Goal: Information Seeking & Learning: Learn about a topic

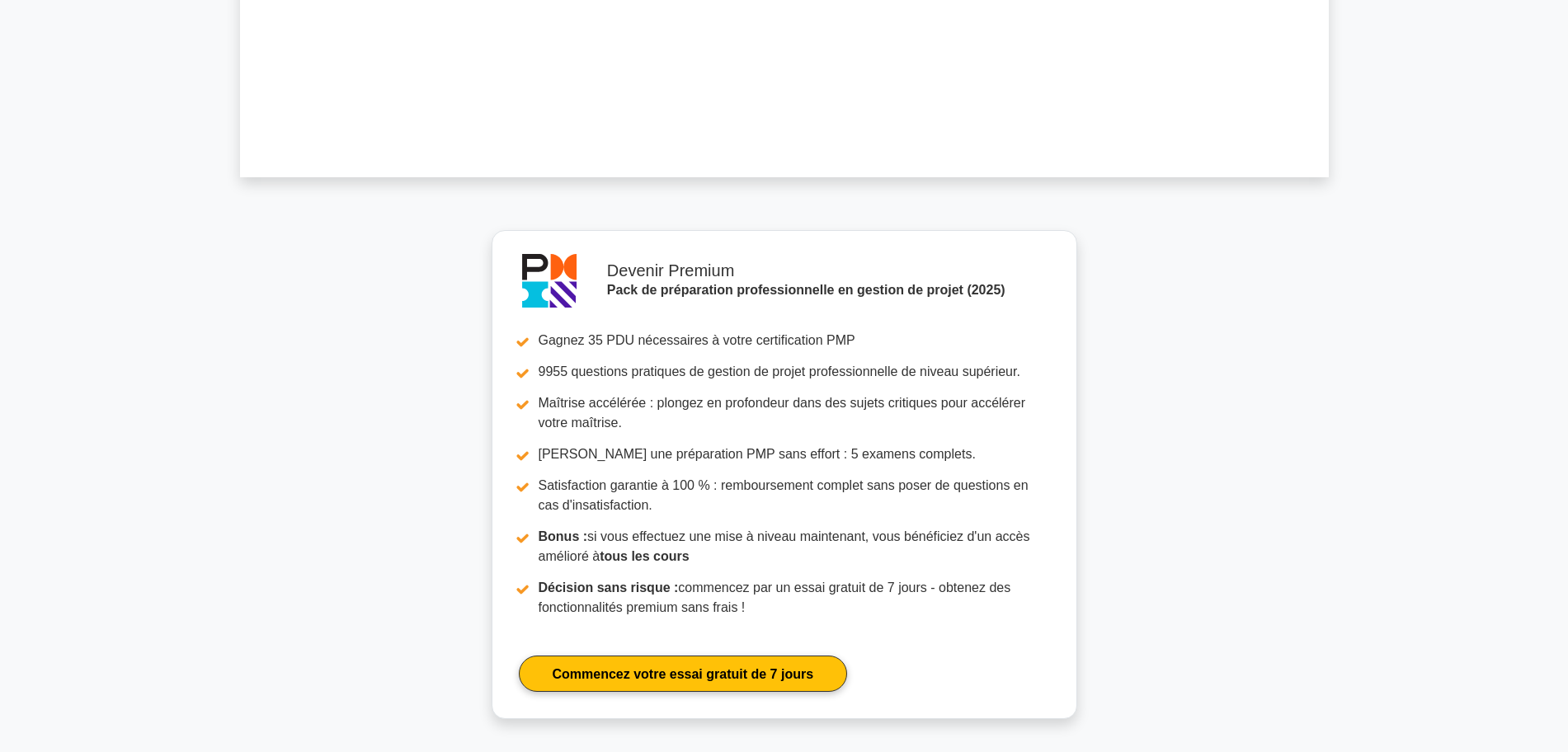
scroll to position [1507, 0]
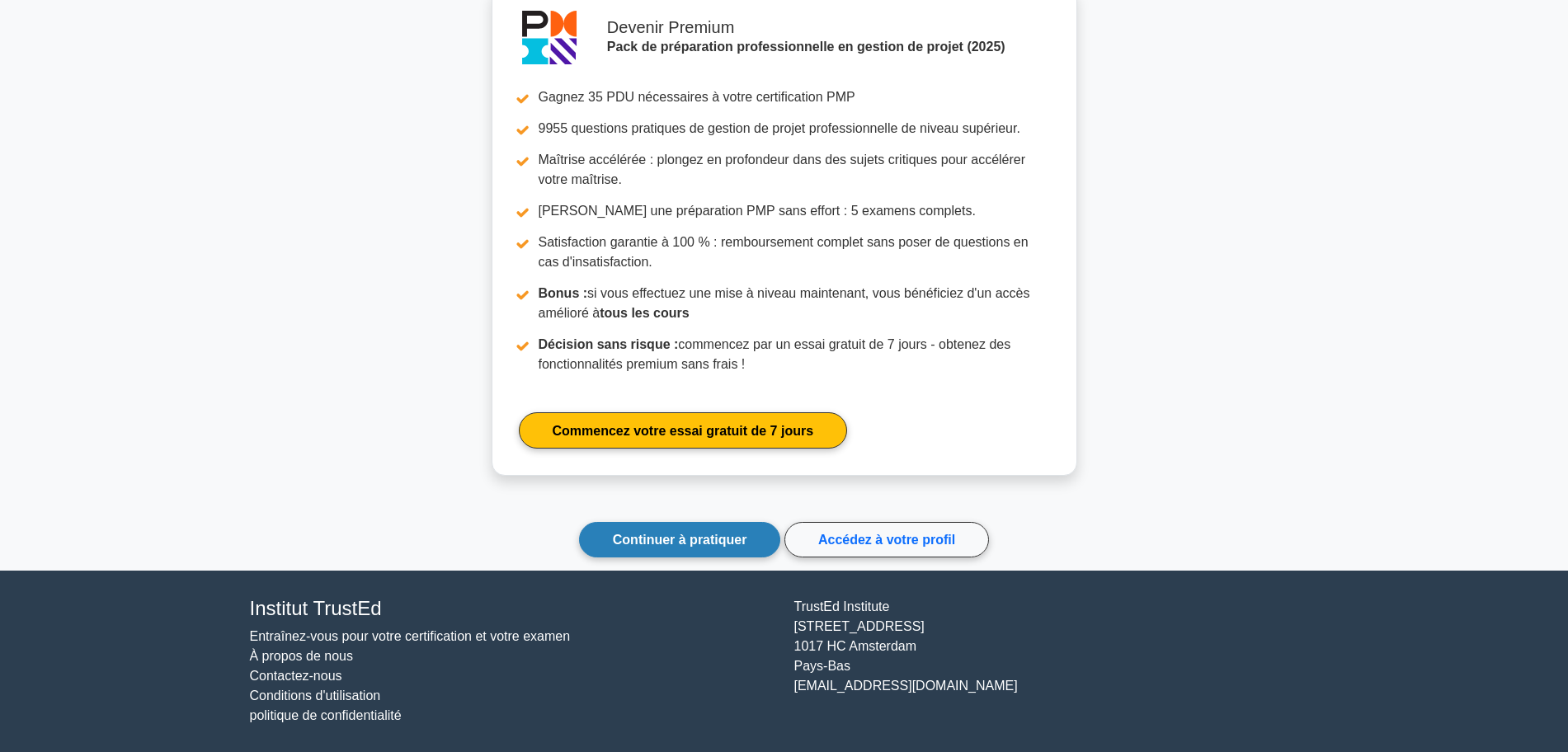
click at [640, 523] on link "Continuer à pratiquer" at bounding box center [680, 539] width 202 height 36
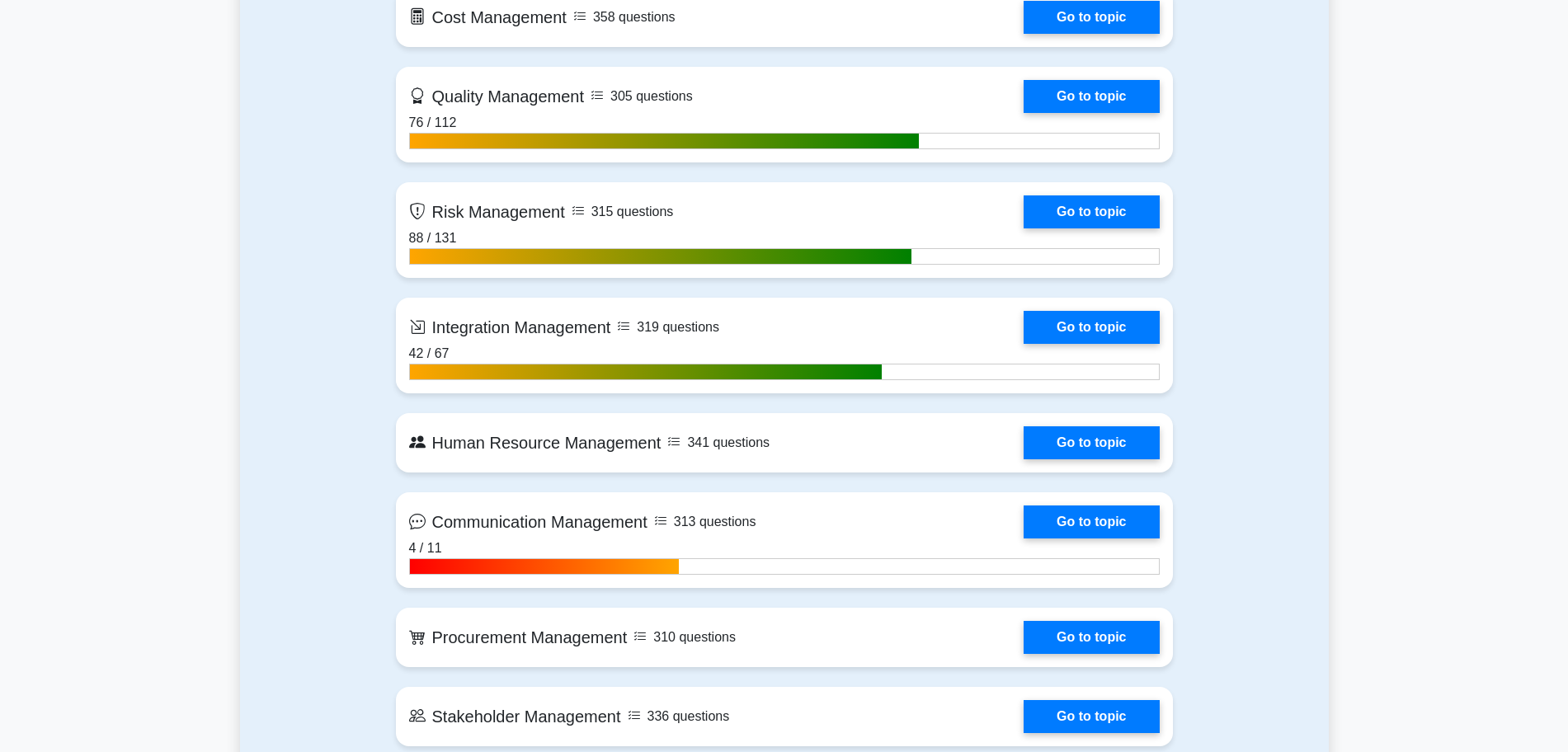
scroll to position [1546, 0]
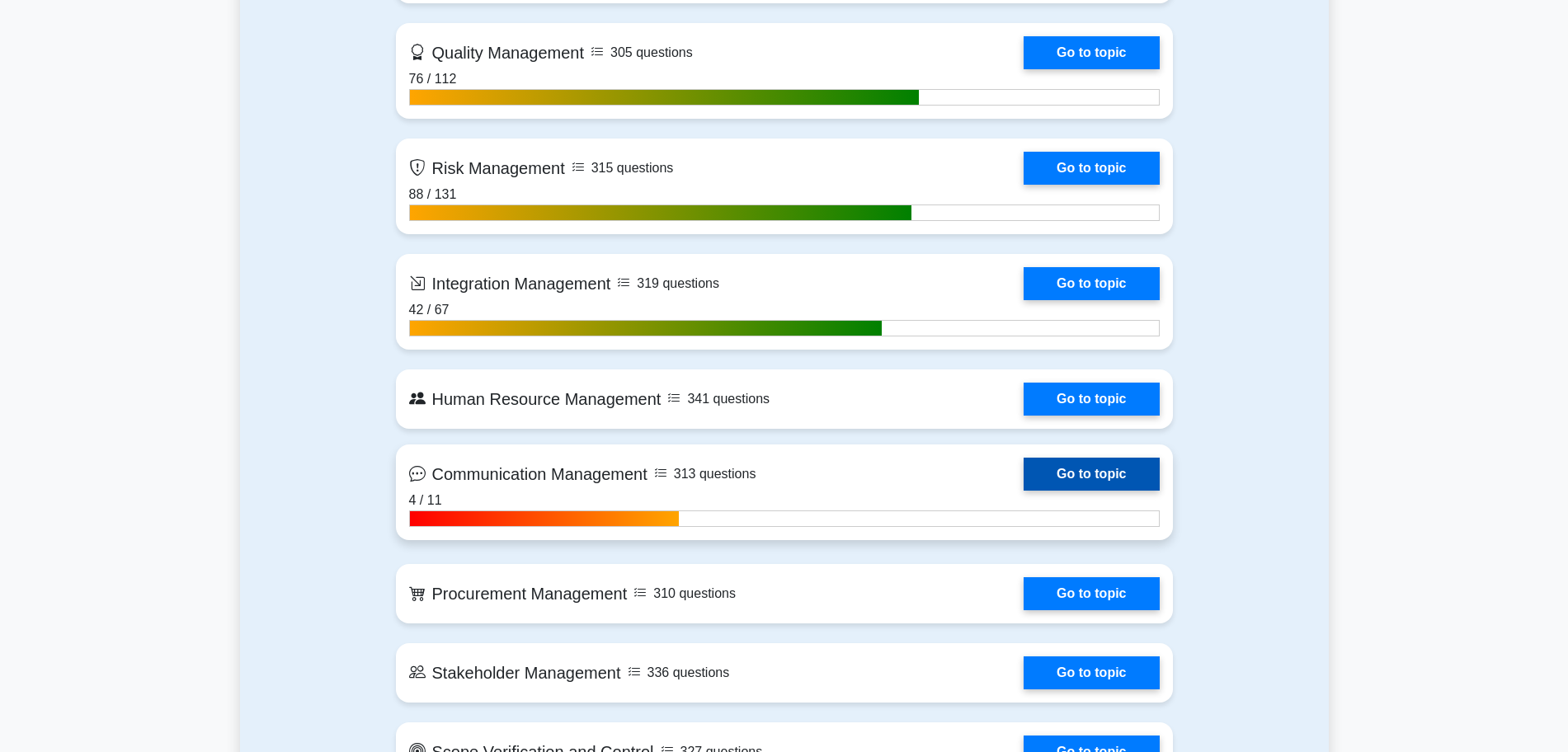
click at [1109, 476] on link "Go to topic" at bounding box center [1091, 475] width 135 height 33
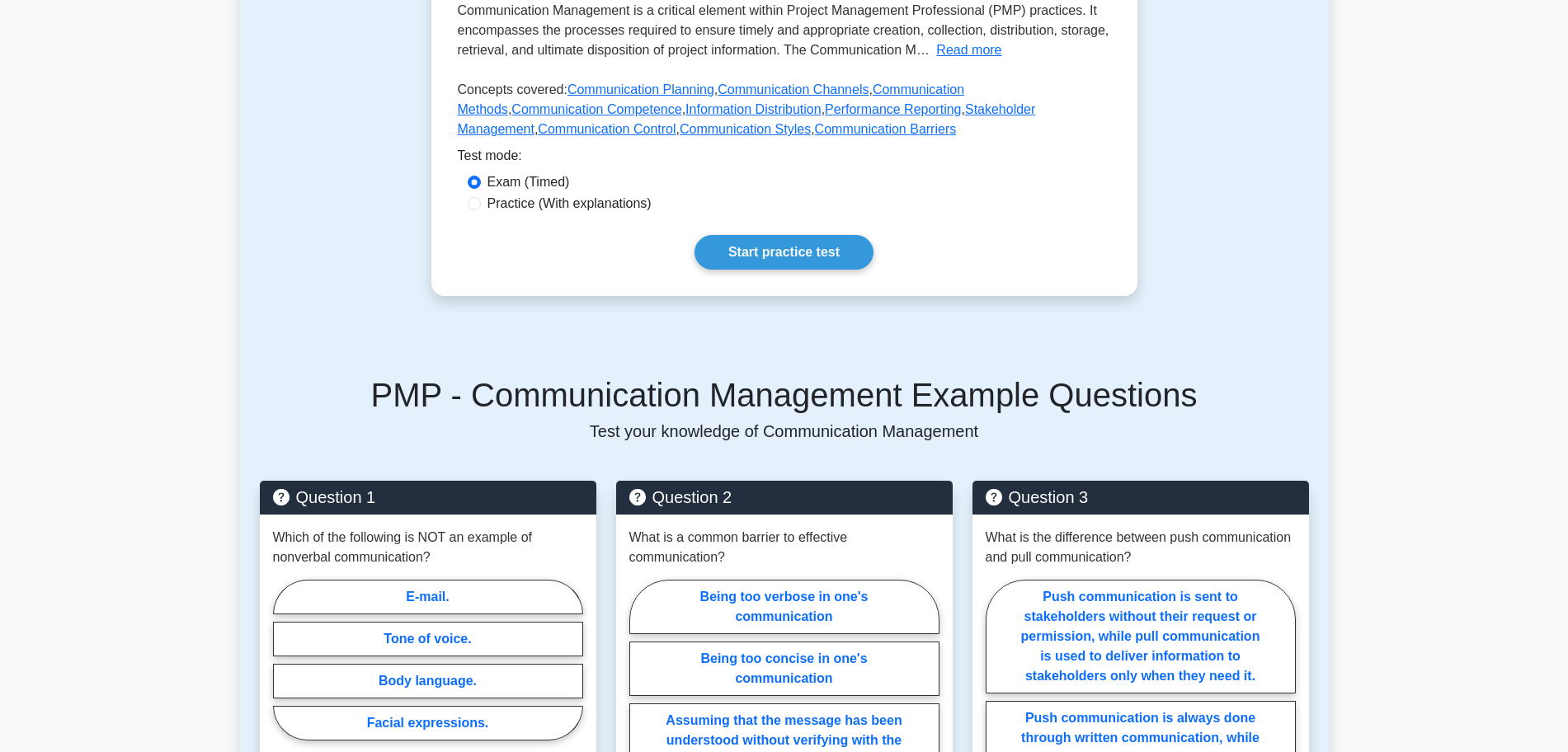
scroll to position [515, 0]
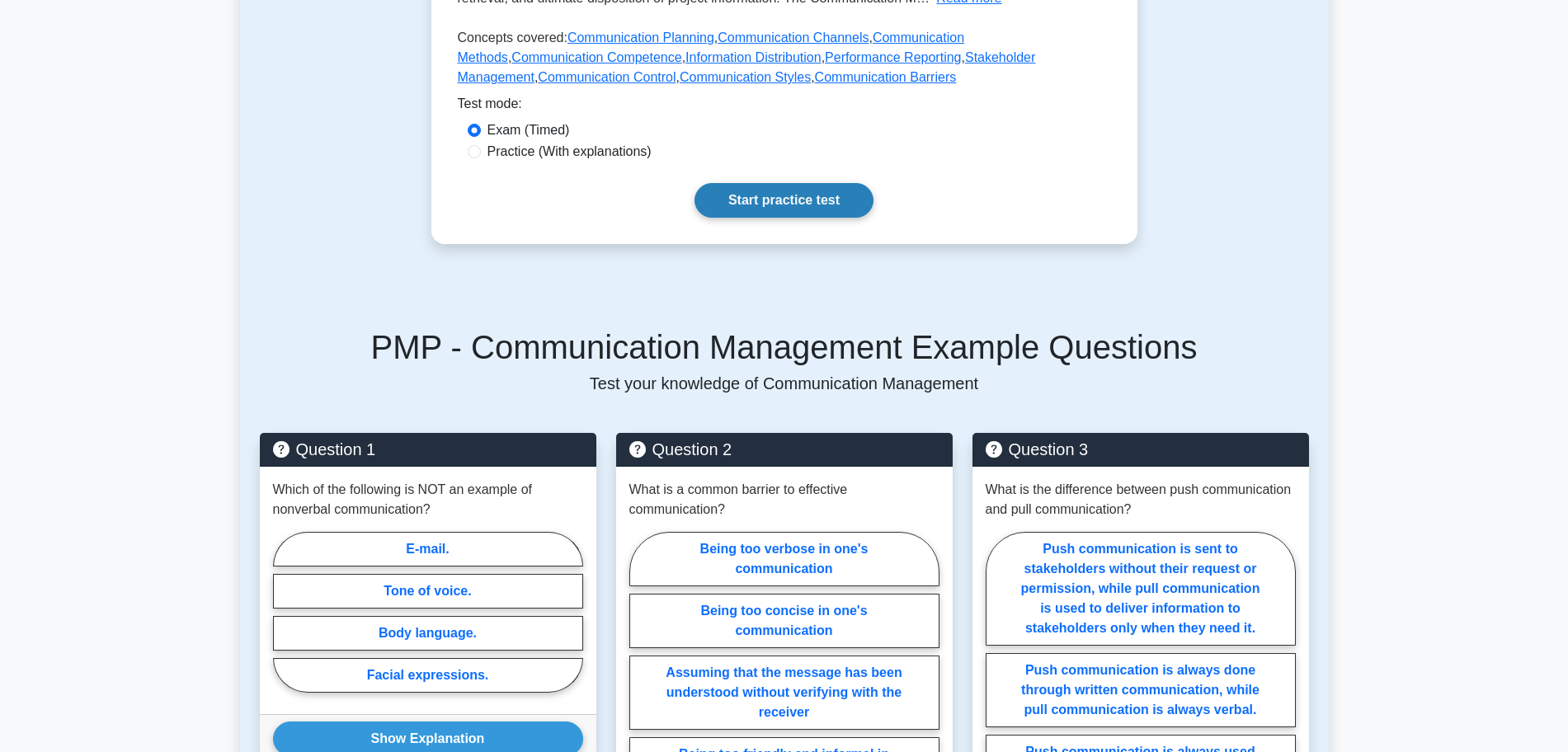
click at [788, 186] on link "Start practice test" at bounding box center [784, 200] width 179 height 35
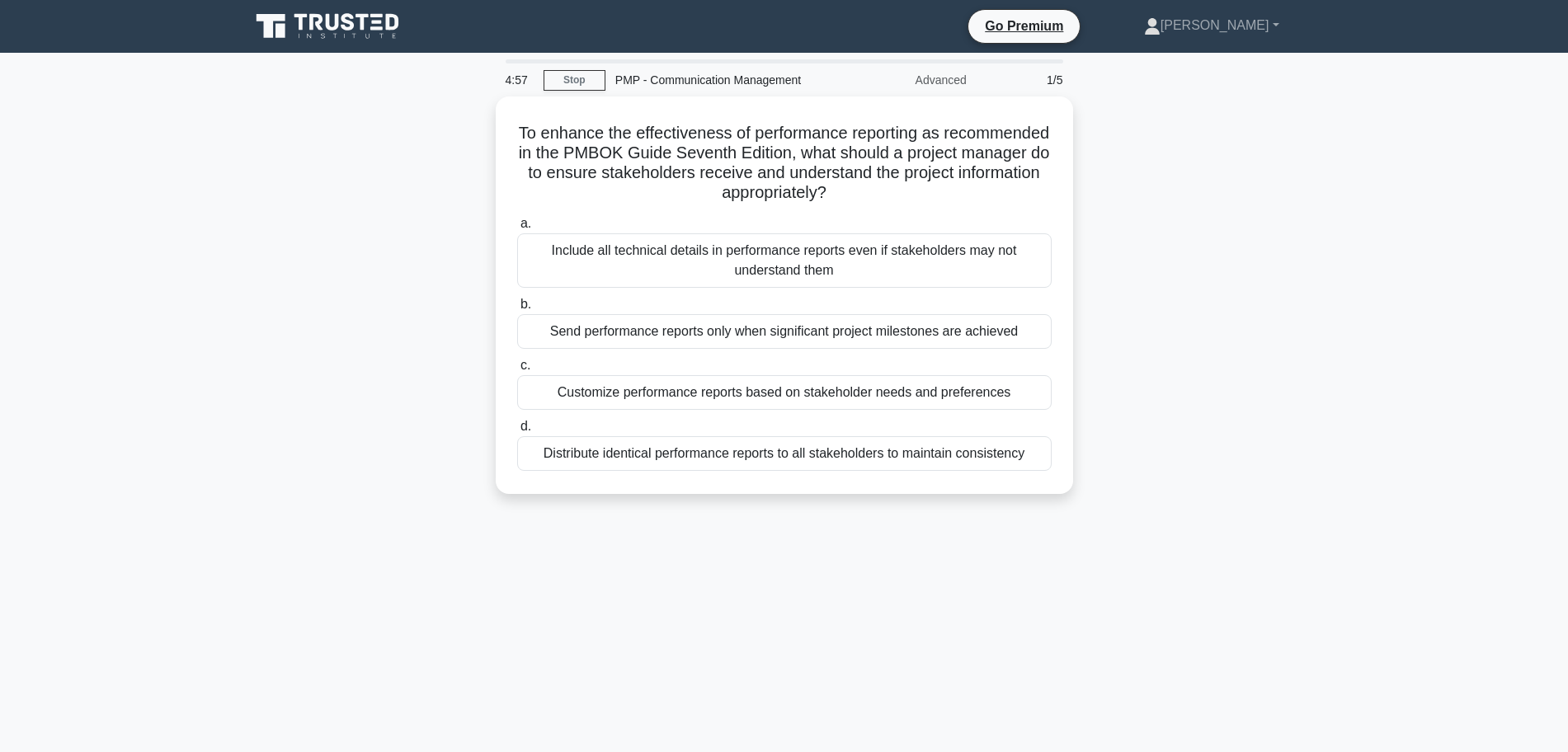
click at [1217, 375] on div "To enhance the effectiveness of performance reporting as recommended in the PMB…" at bounding box center [784, 306] width 1089 height 417
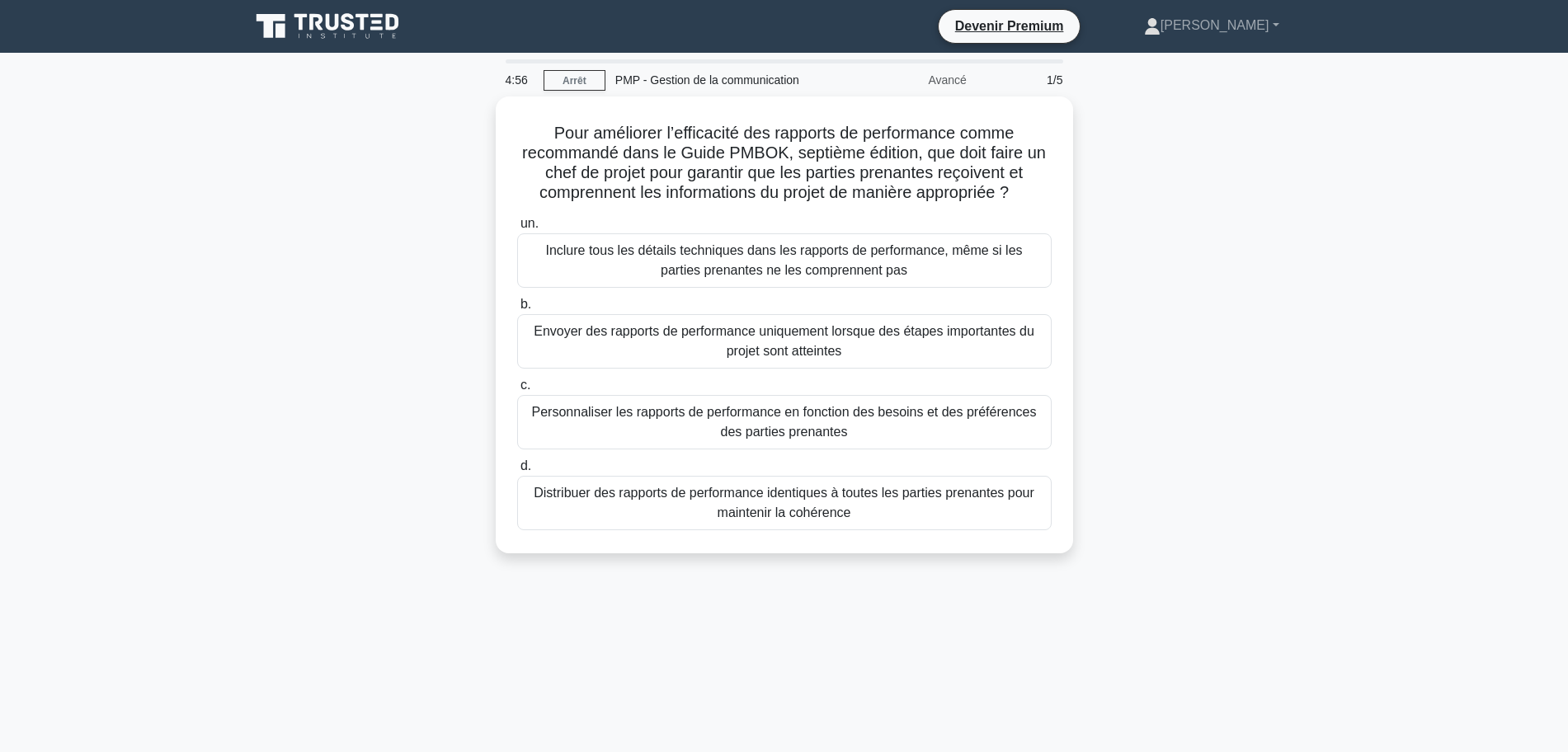
click at [379, 443] on div "Pour améliorer l’efficacité des rapports de performance comme recommandé dans l…" at bounding box center [784, 335] width 1089 height 477
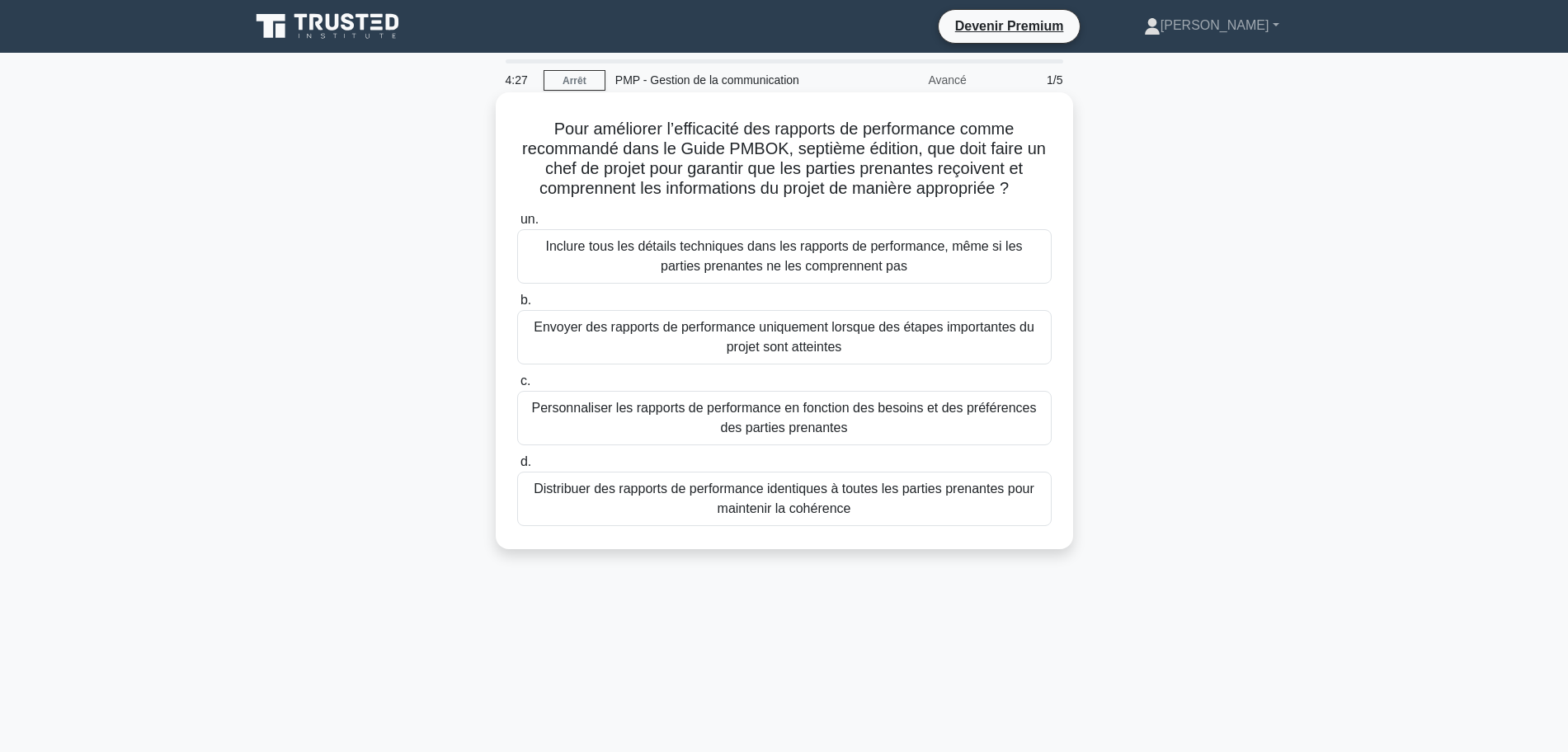
click at [889, 419] on font "Personnaliser les rapports de performance en fonction des besoins et des préfér…" at bounding box center [784, 418] width 519 height 40
click at [517, 387] on input "c. Personnaliser les rapports de performance en fonction des besoins et des pré…" at bounding box center [517, 381] width 0 height 11
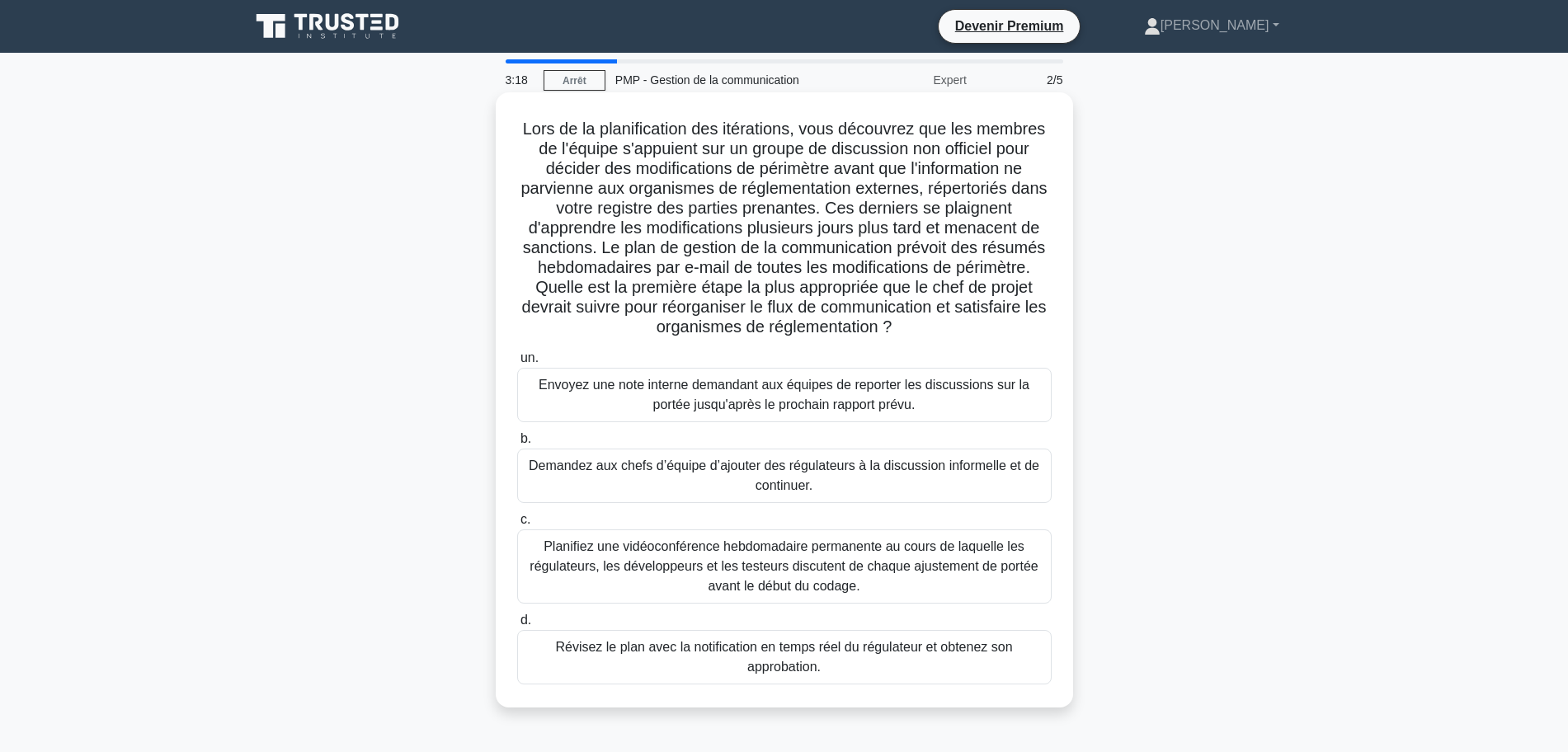
click at [687, 559] on font "Planifiez une vidéoconférence hebdomadaire permanente au cours de laquelle les …" at bounding box center [784, 566] width 509 height 54
click at [517, 525] on input "c. Planifiez une vidéoconférence hebdomadaire permanente au cours de laquelle l…" at bounding box center [517, 520] width 0 height 11
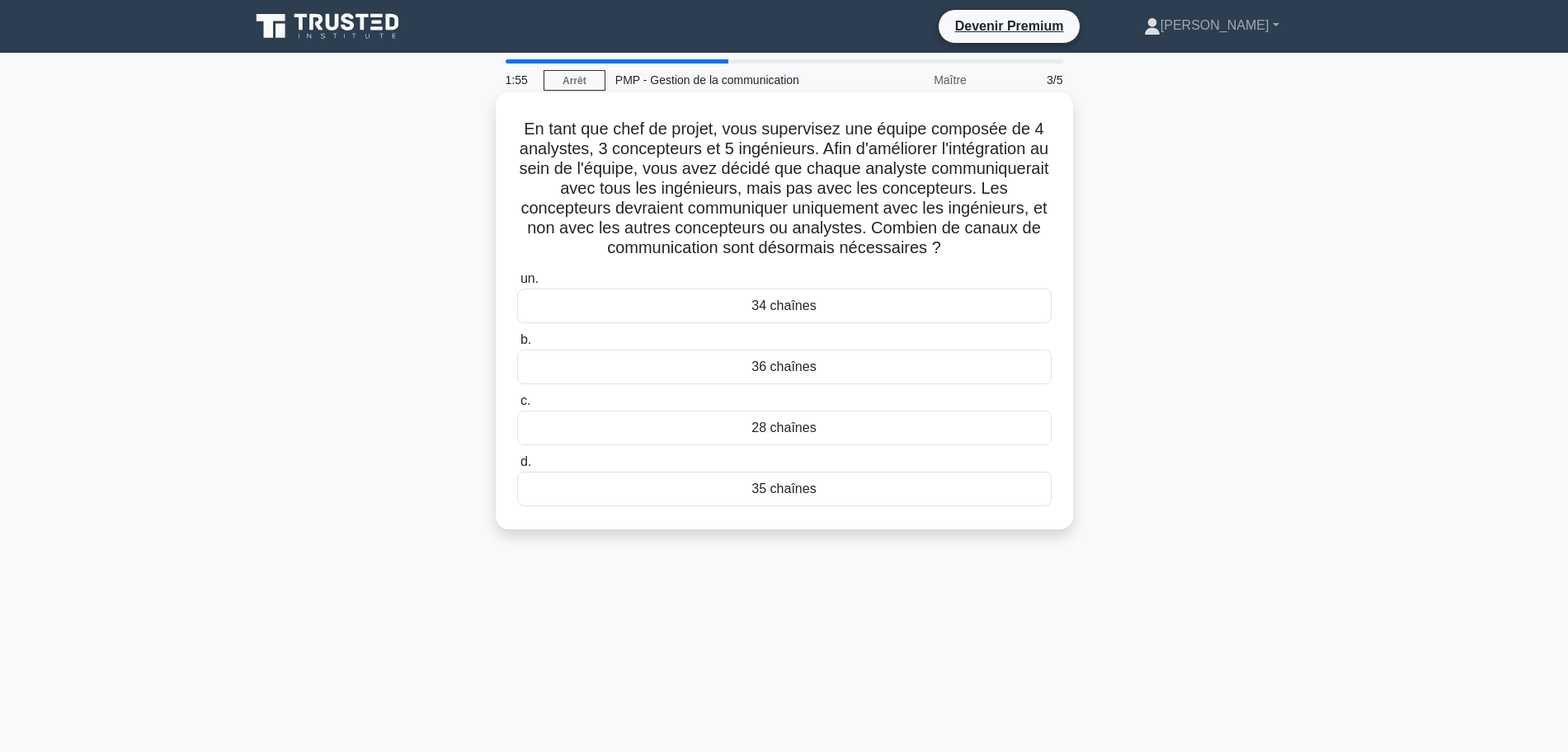
click at [788, 364] on font "36 chaînes" at bounding box center [784, 366] width 65 height 14
click at [517, 345] on input "b. 36 chaînes" at bounding box center [517, 340] width 0 height 11
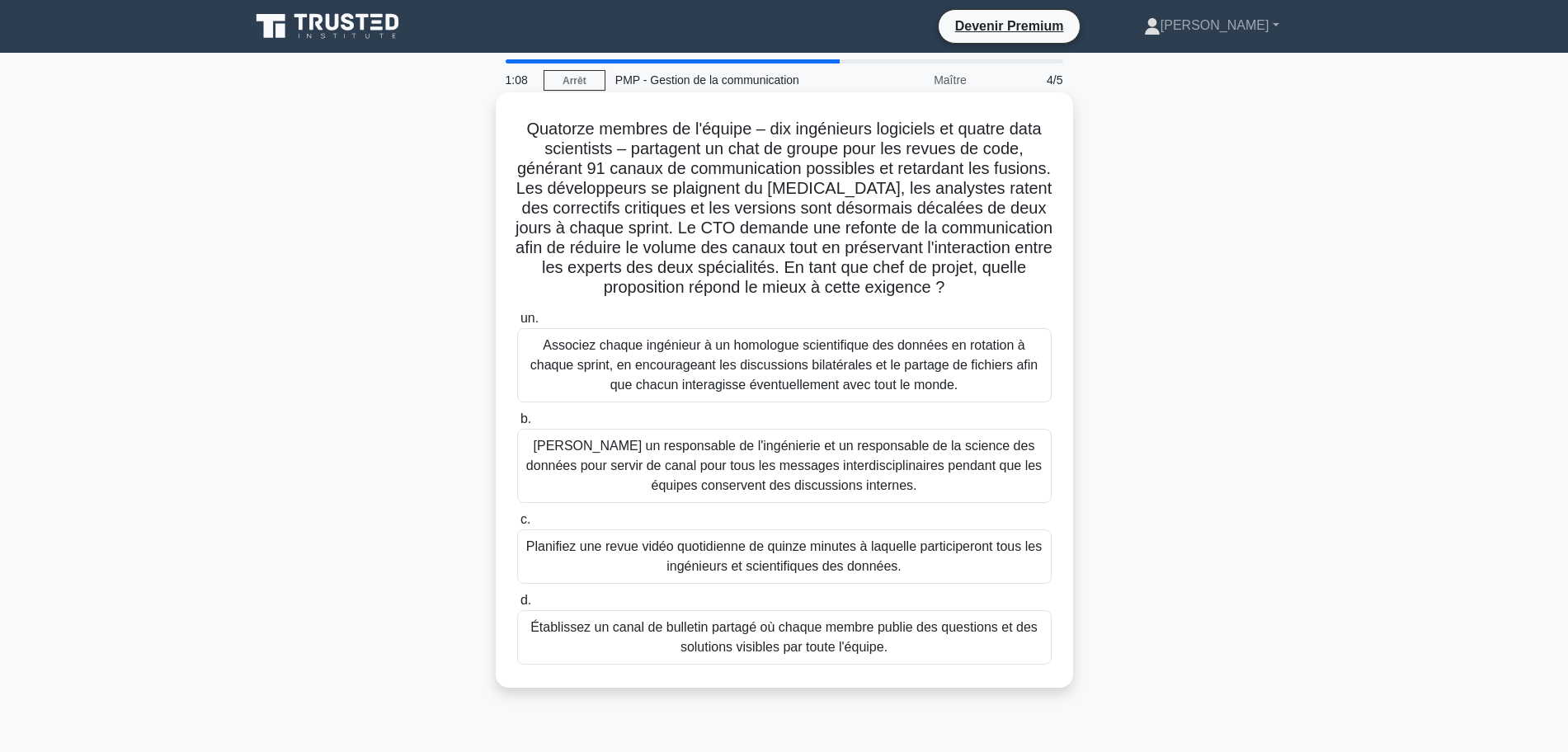
click at [654, 488] on font "[PERSON_NAME] un responsable de l'ingénierie et un responsable de la science de…" at bounding box center [784, 465] width 515 height 54
click at [517, 425] on input "b. [PERSON_NAME] un responsable de l'ingénierie et un responsable de la science…" at bounding box center [517, 419] width 0 height 11
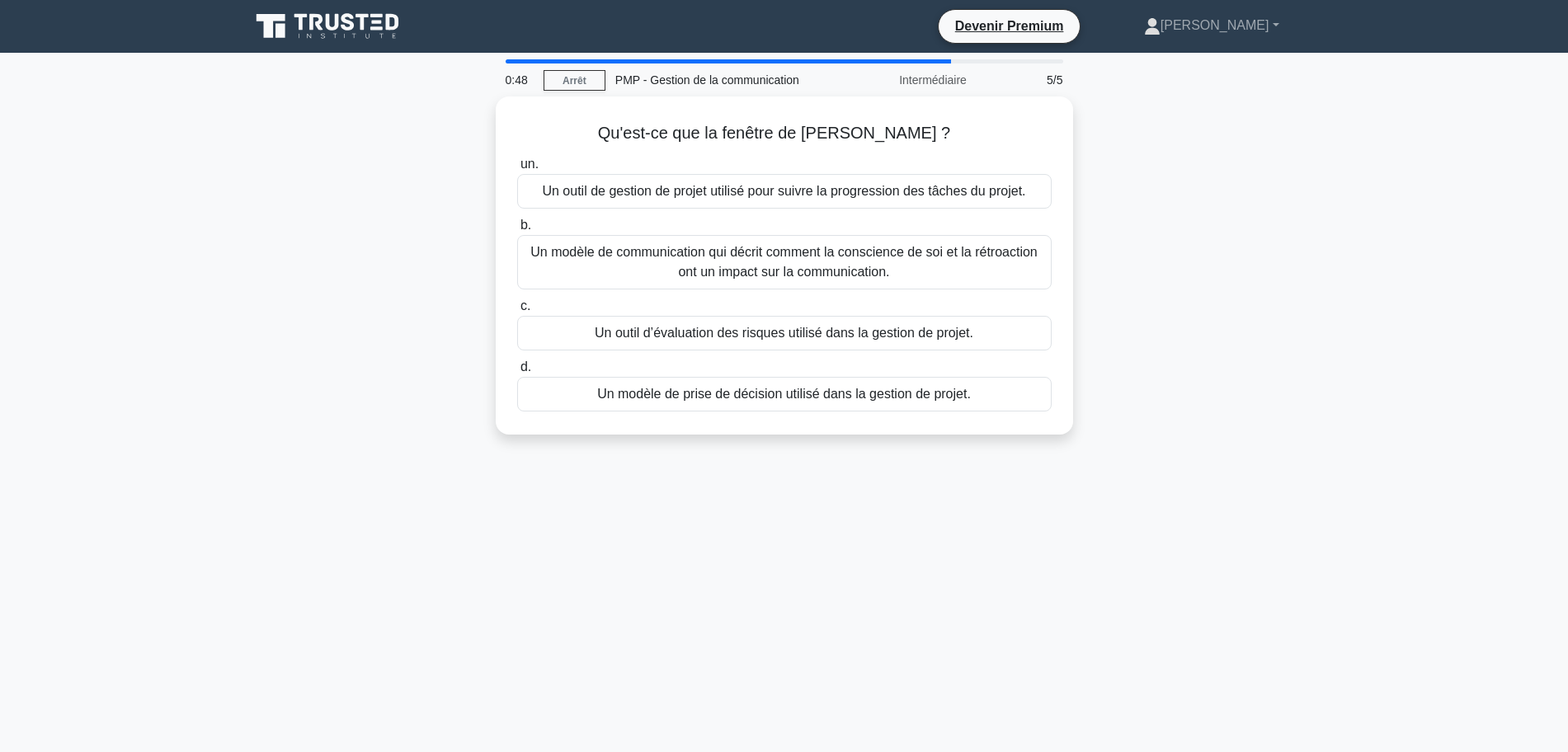
click at [1282, 329] on div "Qu'est-ce que la fenêtre de [PERSON_NAME] ? .spinner_0XTQ{transform-origin:cent…" at bounding box center [784, 276] width 1089 height 358
click at [320, 330] on div "Qu'est-ce que la fenêtre de [PERSON_NAME] ? .spinner_0XTQ{transform-origin:cent…" at bounding box center [784, 276] width 1089 height 358
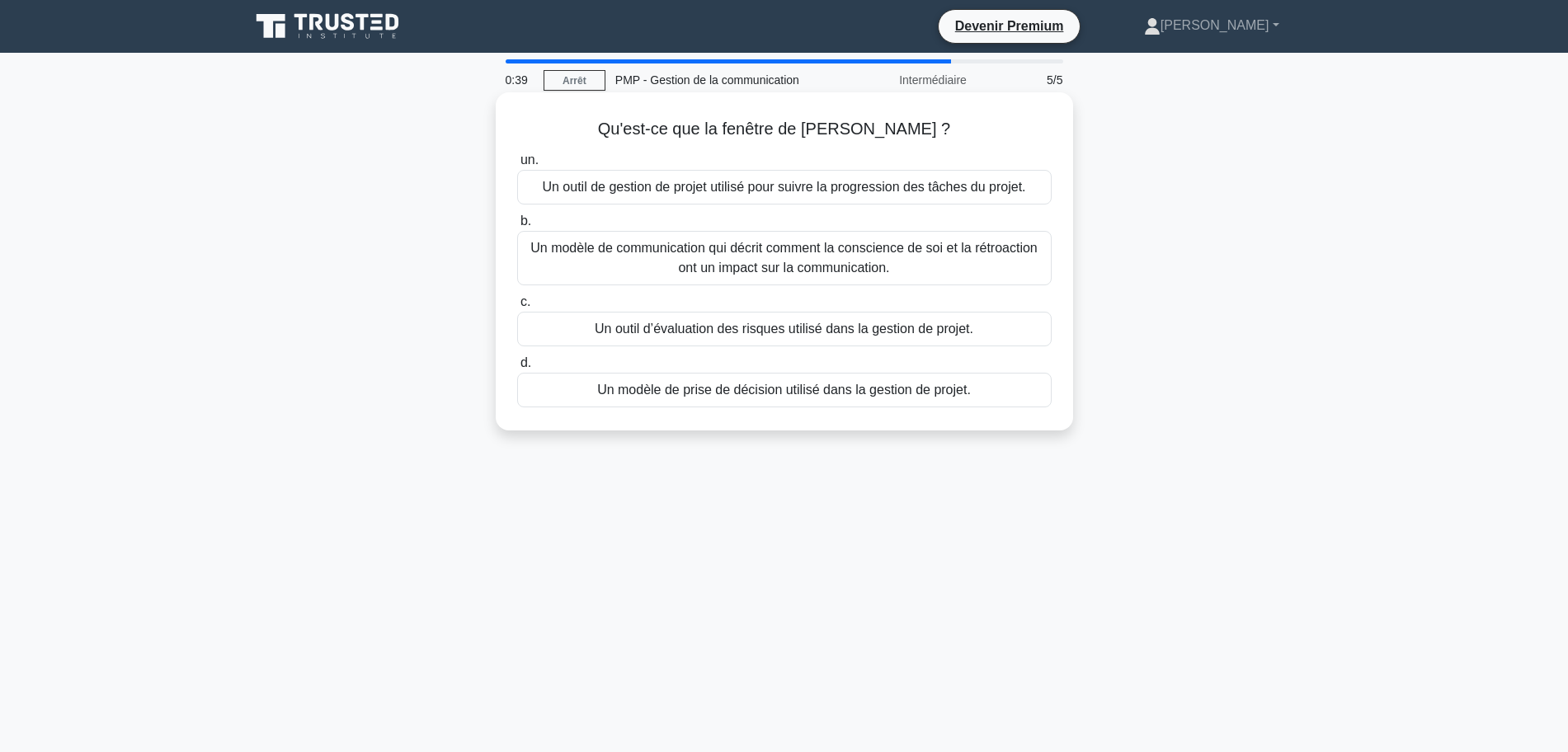
click at [594, 269] on font "Un modèle de communication qui décrit comment la conscience de soi et la rétroa…" at bounding box center [784, 258] width 519 height 40
click at [517, 227] on input "b. Un modèle de communication qui décrit comment la conscience de soi et la rét…" at bounding box center [517, 221] width 0 height 11
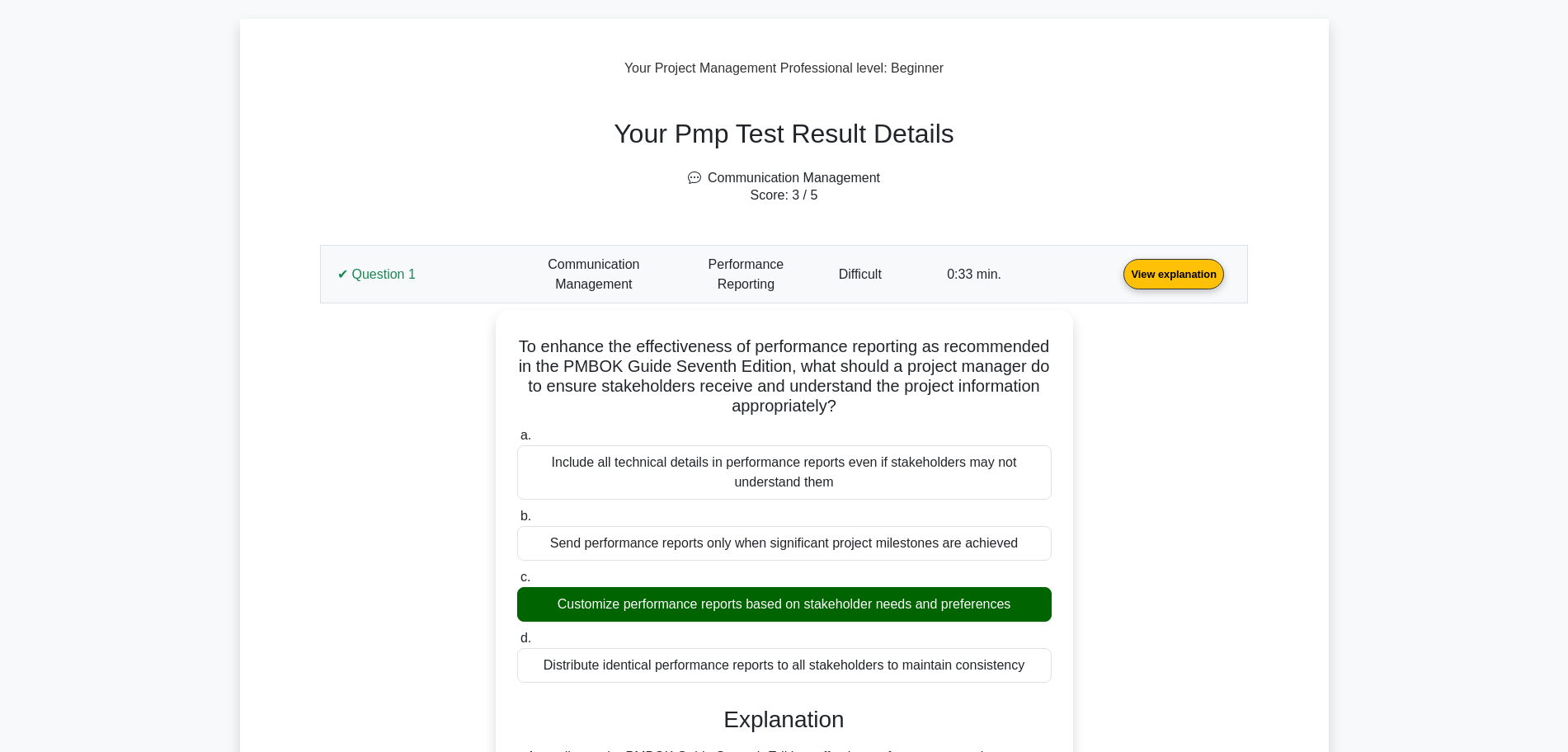
click at [1117, 274] on link "View explanation" at bounding box center [1174, 273] width 113 height 14
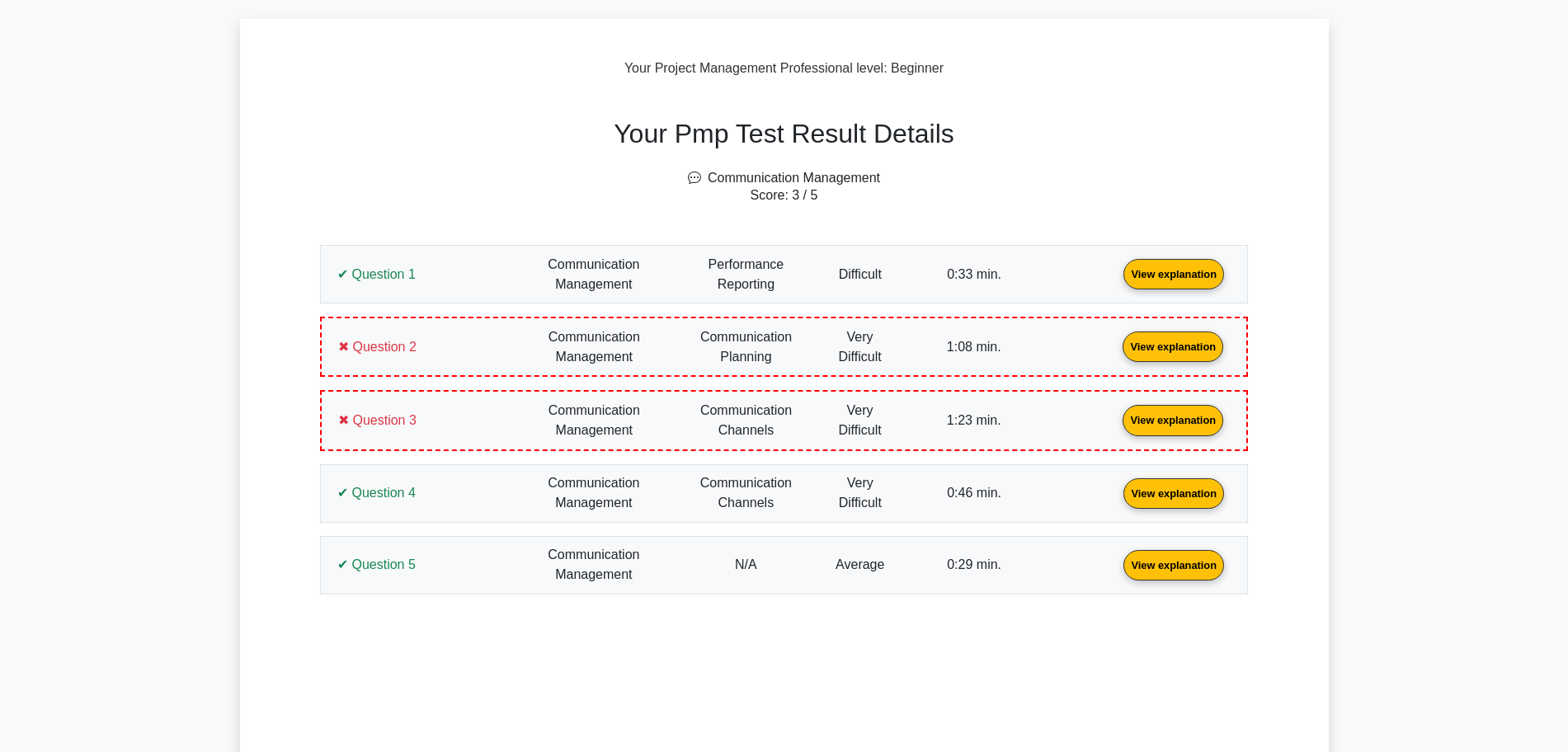
click at [1117, 280] on link "View explanation" at bounding box center [1174, 273] width 113 height 14
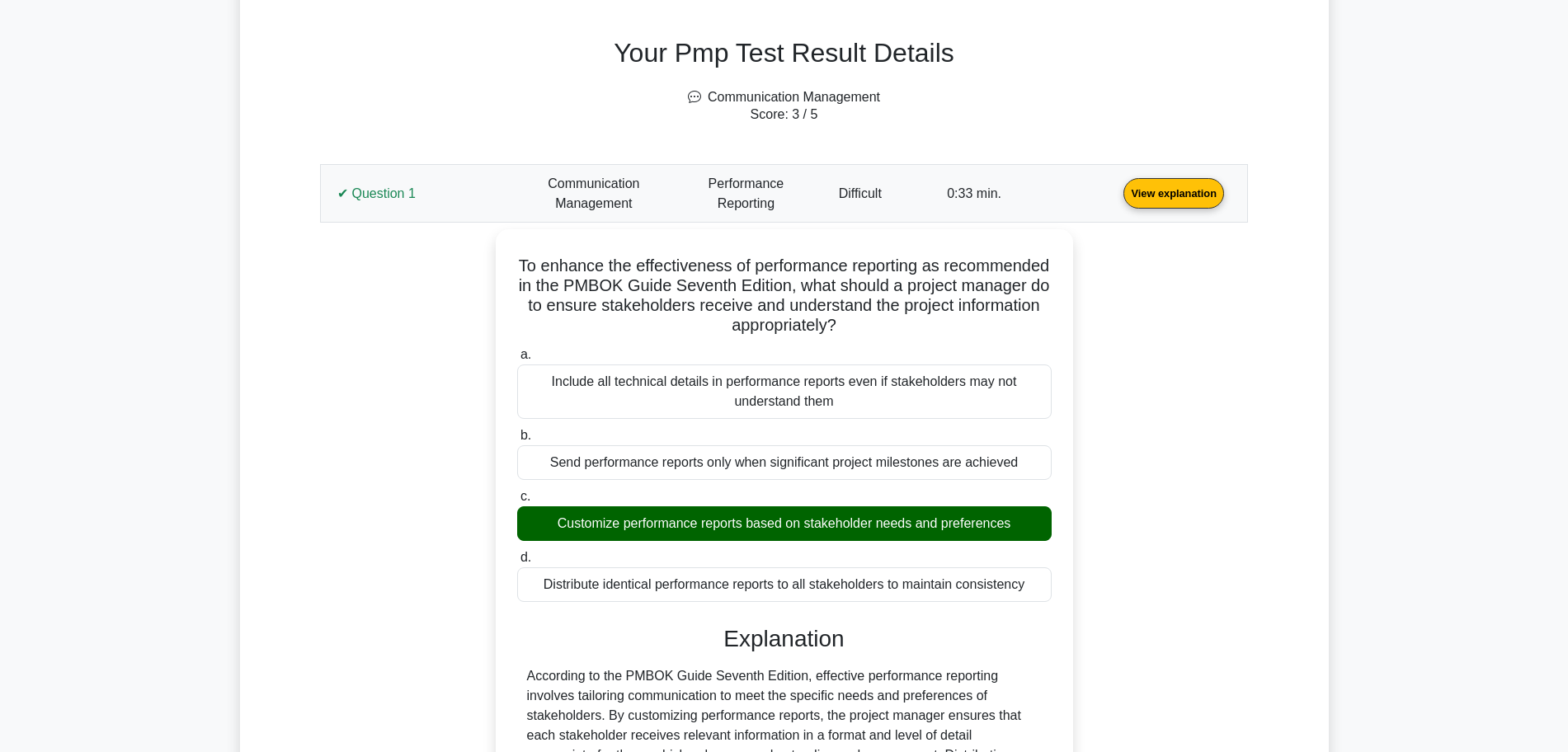
click at [1382, 397] on main "Go Premium Project Management Professional Preparation Package (2025) Earn 35 P…" at bounding box center [784, 732] width 1568 height 2552
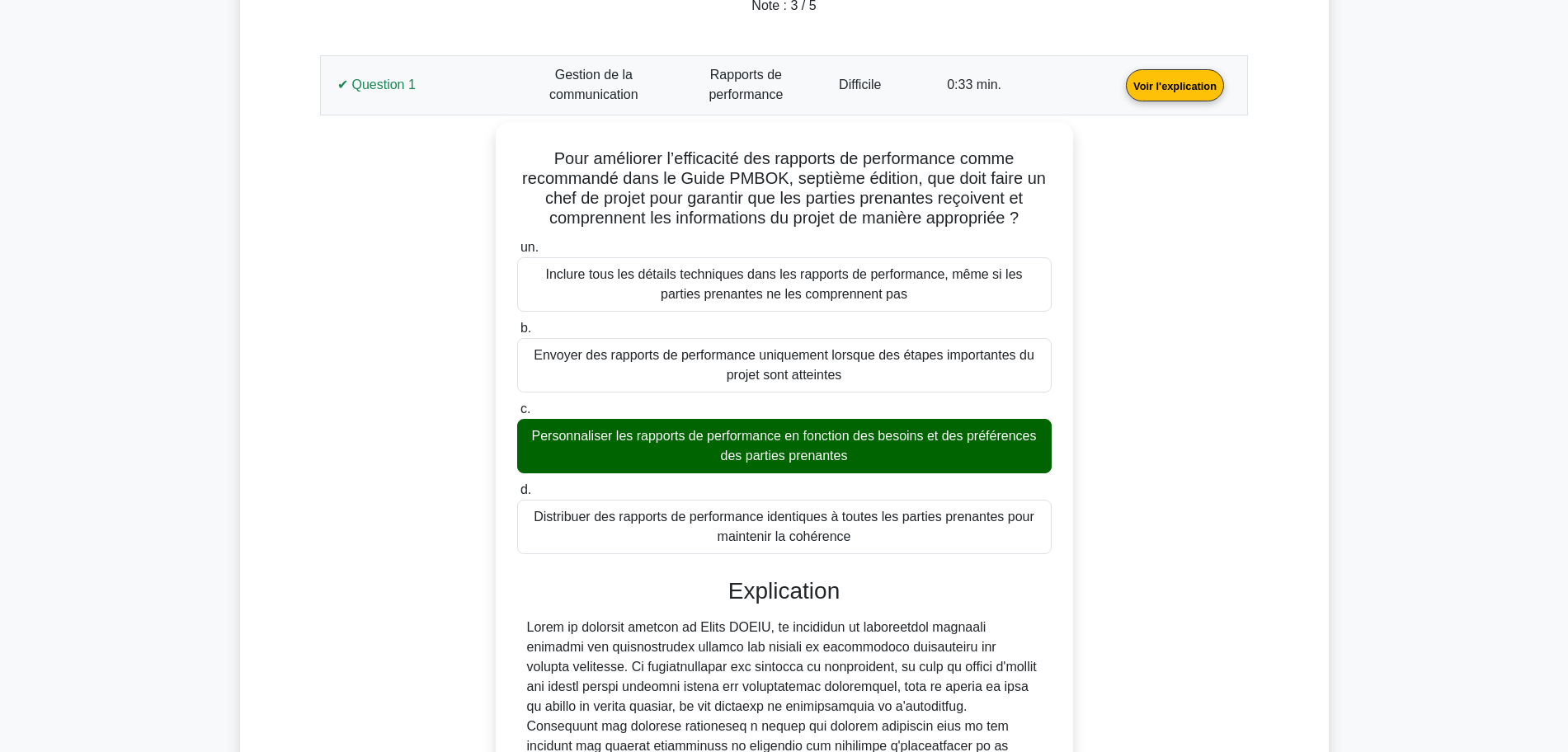
scroll to position [803, 0]
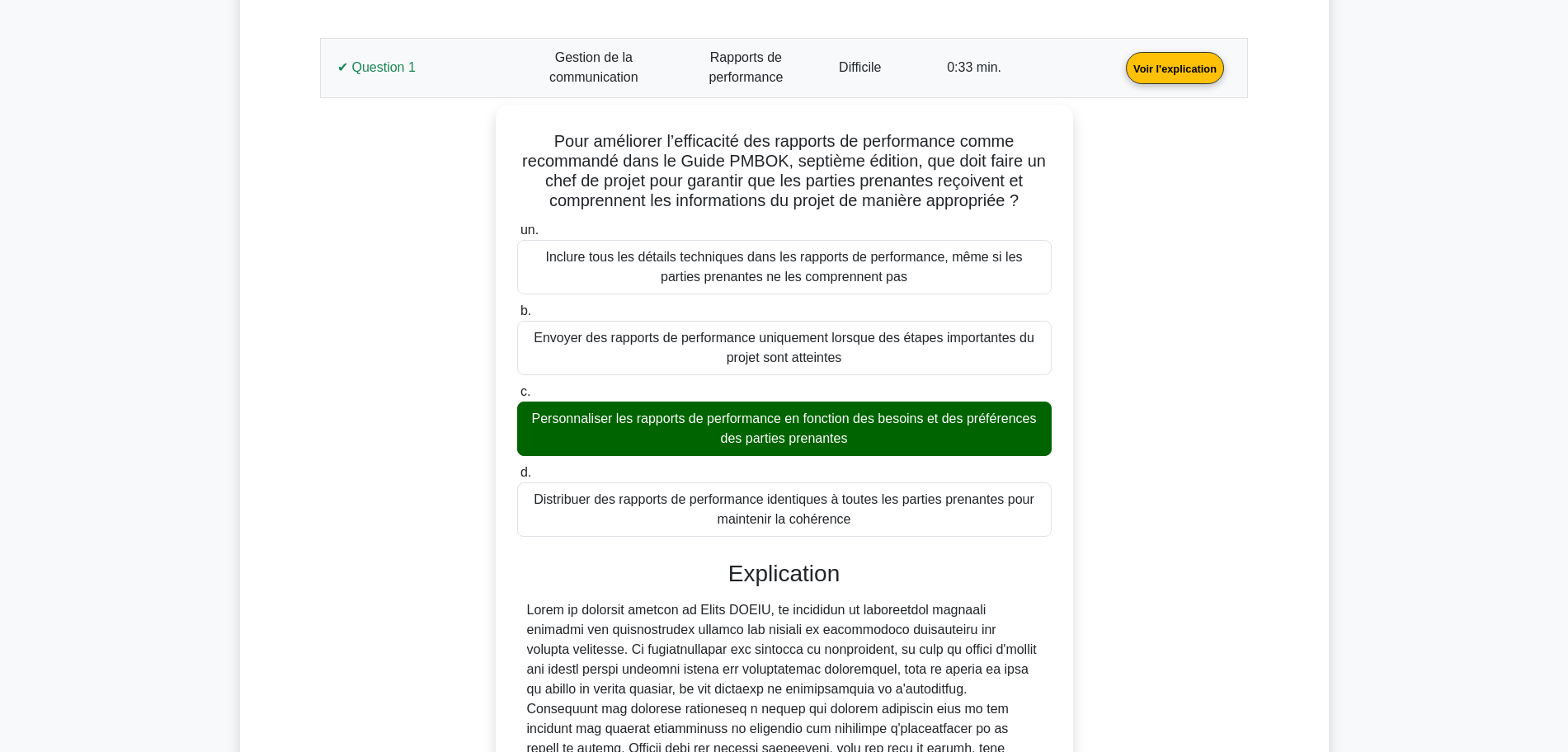
click at [1120, 75] on link "Voir l'explication" at bounding box center [1175, 67] width 111 height 14
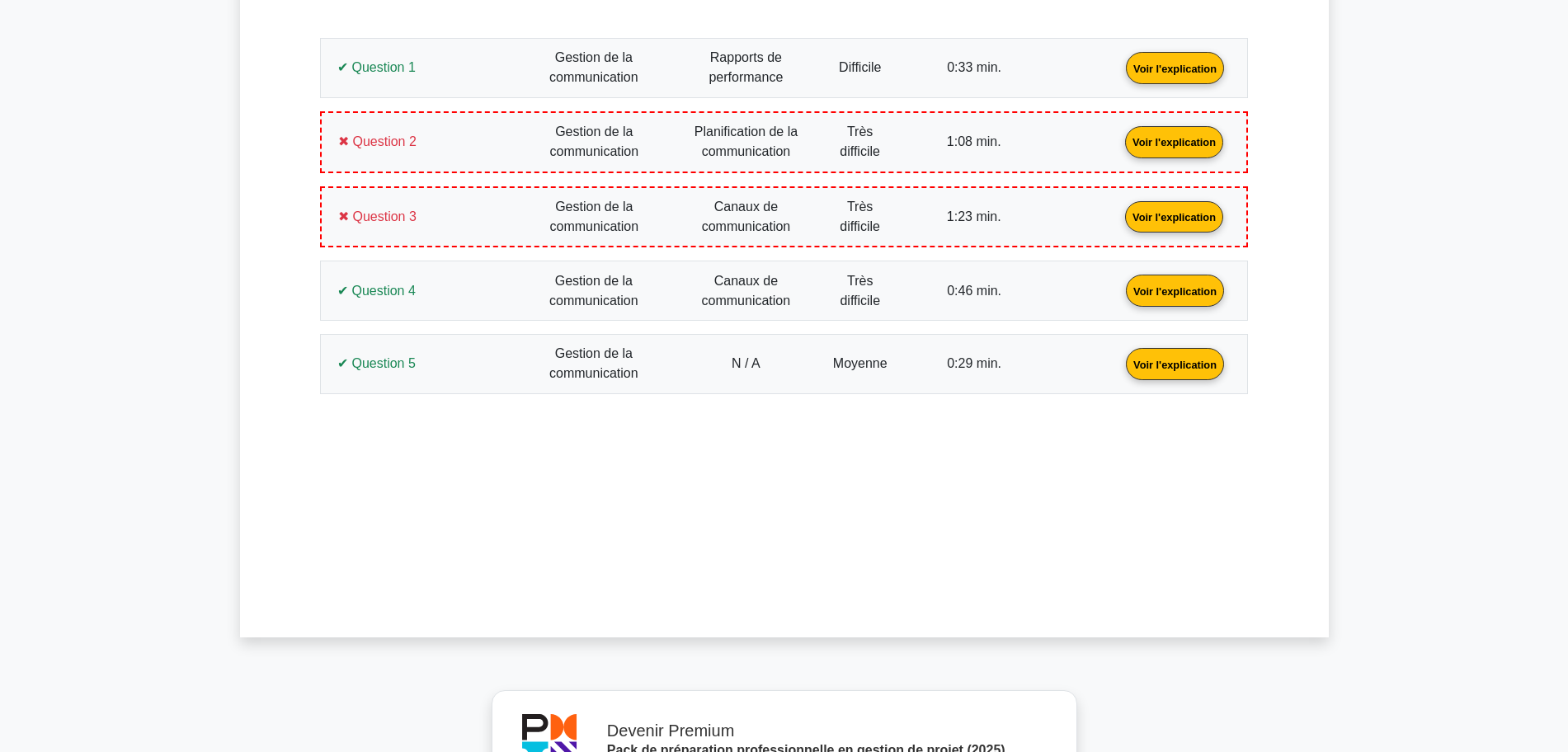
click at [1119, 147] on link "Voir l'explication" at bounding box center [1175, 140] width 111 height 14
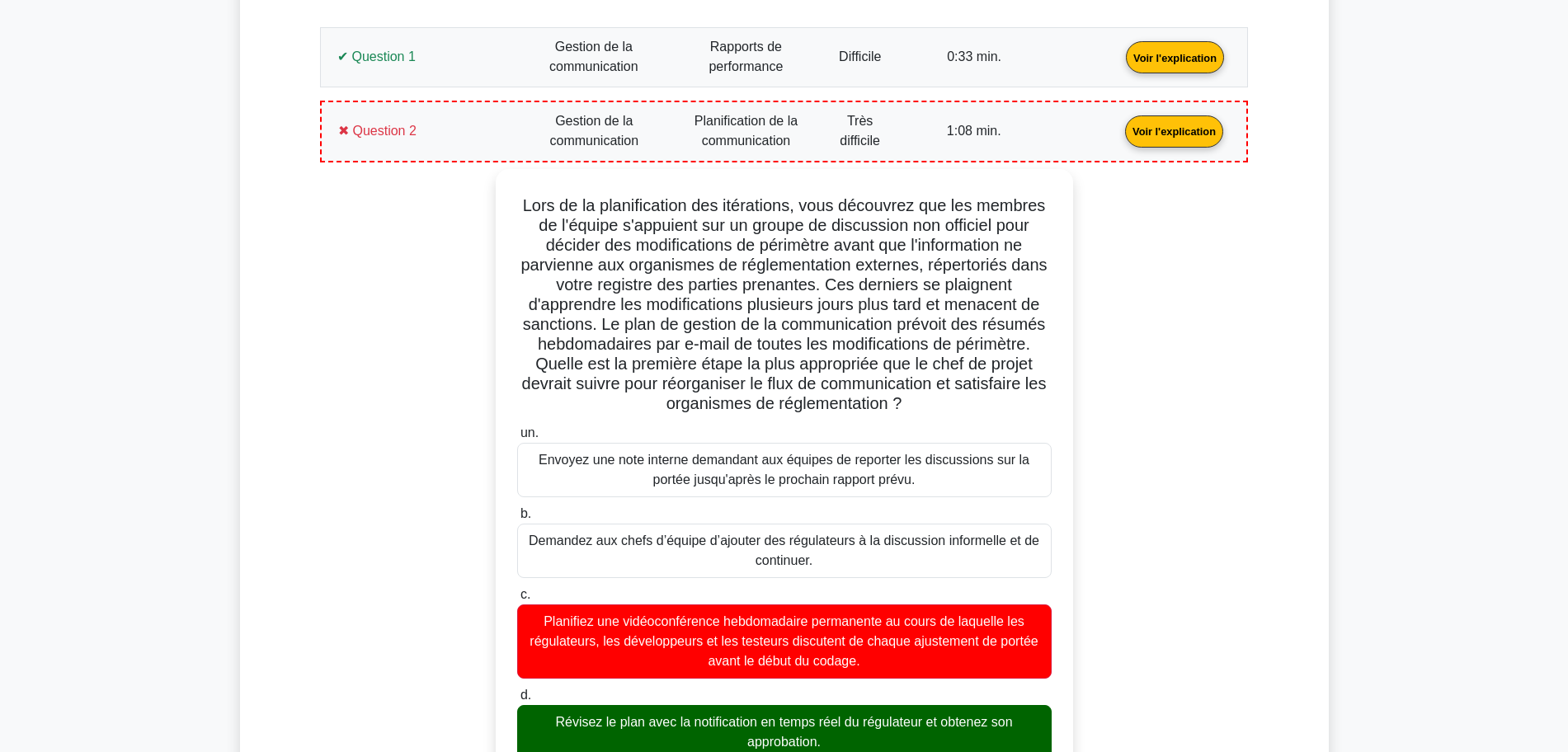
scroll to position [739, 0]
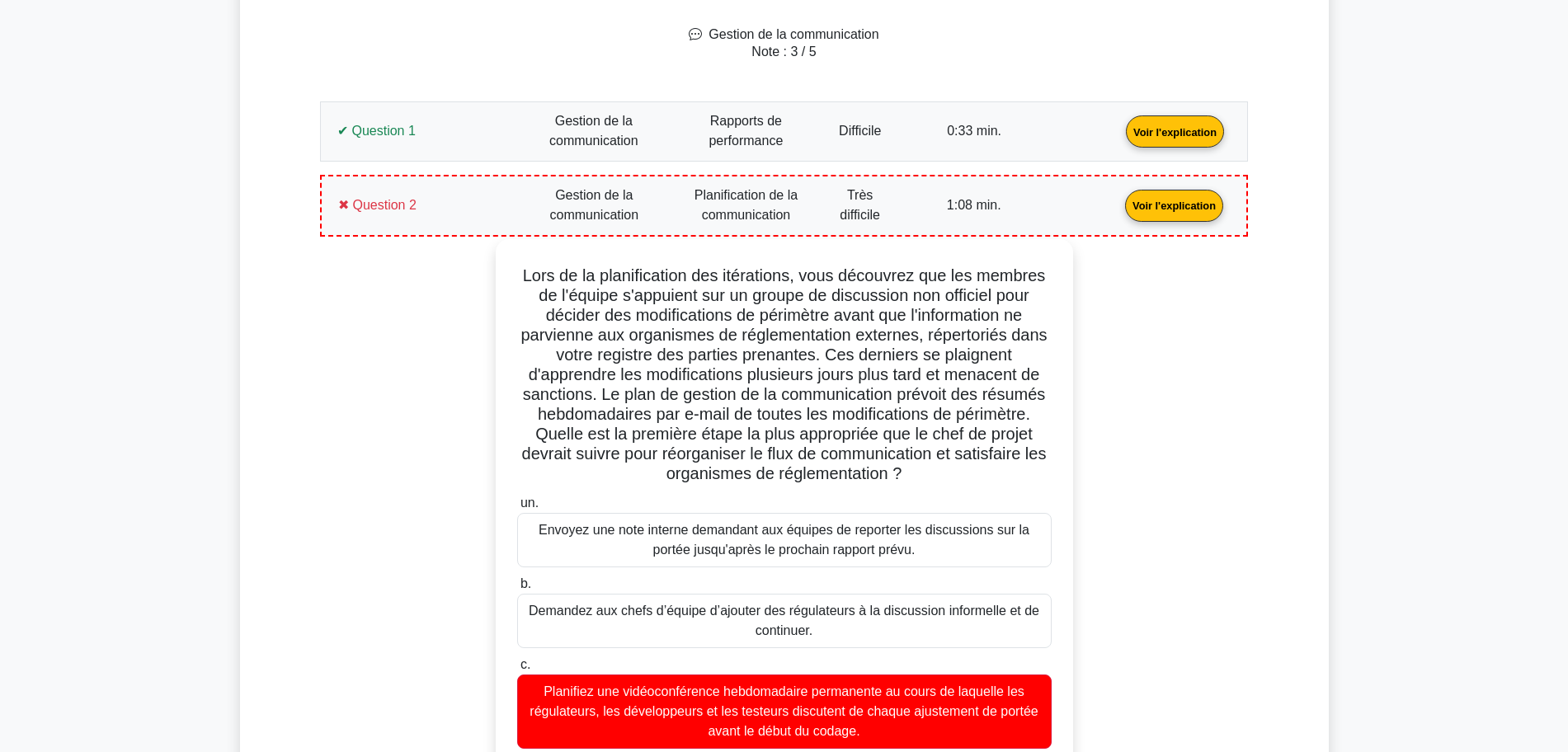
drag, startPoint x: 842, startPoint y: 554, endPoint x: 498, endPoint y: 264, distance: 449.9
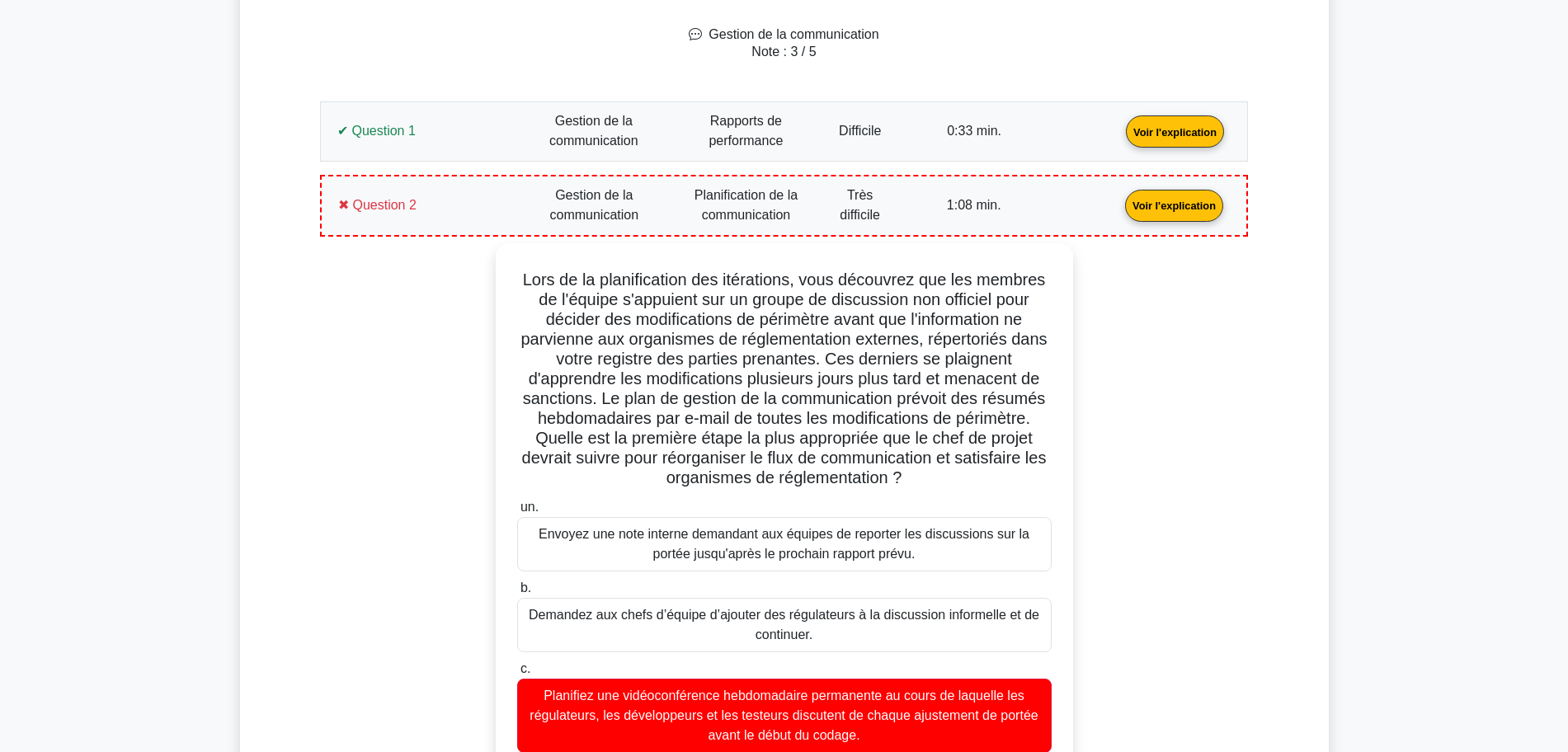
copy div "Lore ip do sitametconsec adi elitseddoe, temp incididun utl etd magnaal en a'mi…"
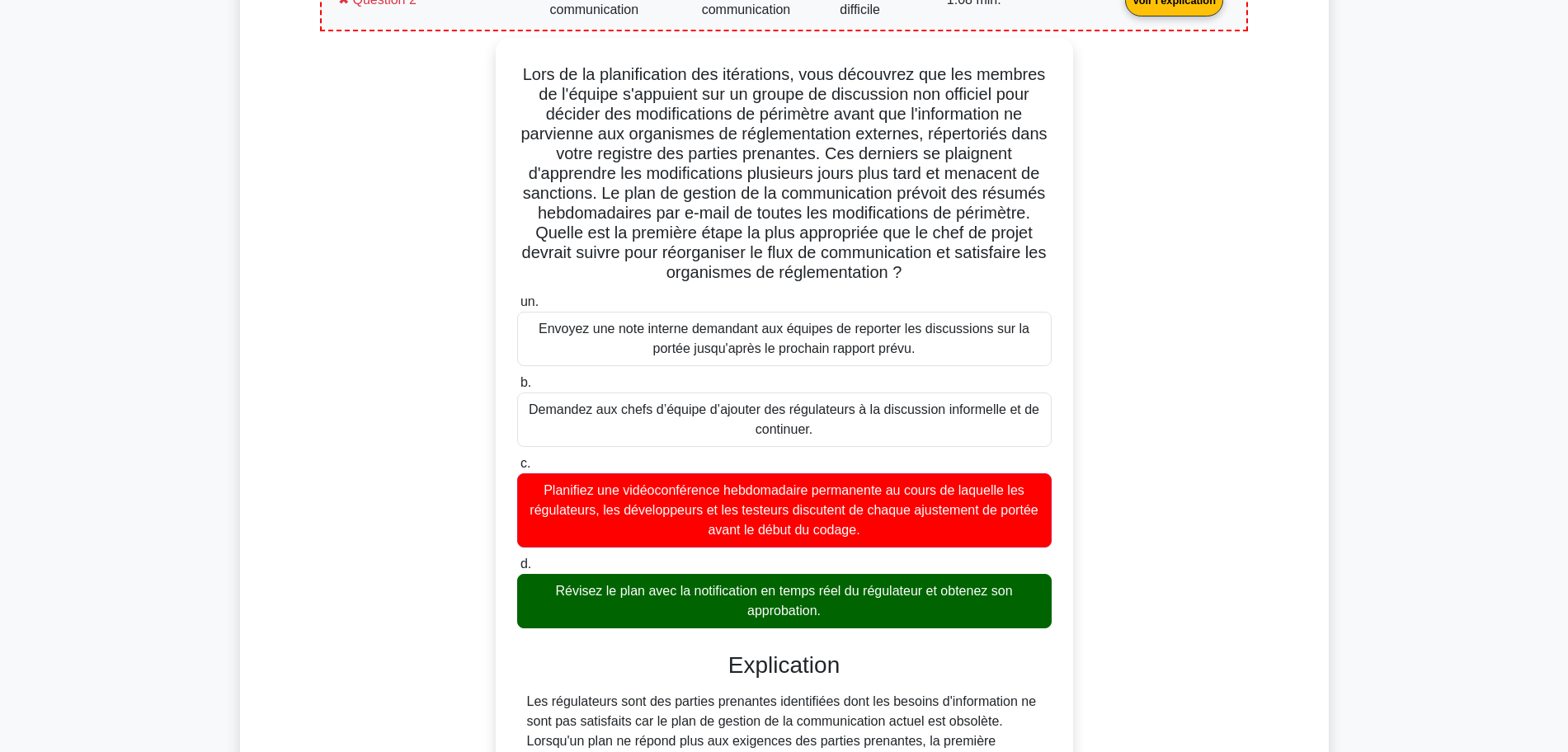
scroll to position [945, 0]
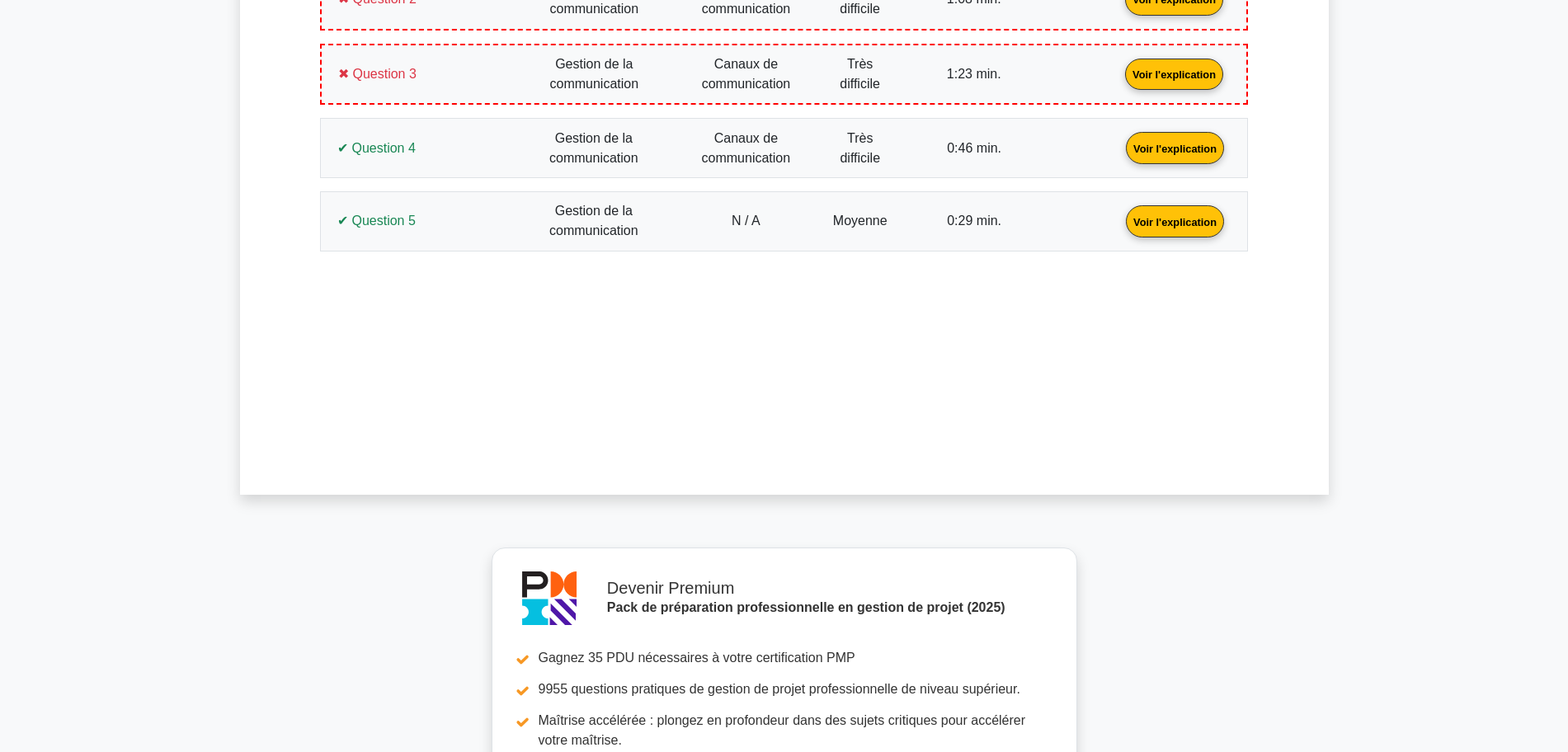
click at [1119, 76] on link "Voir l'explication" at bounding box center [1175, 73] width 111 height 14
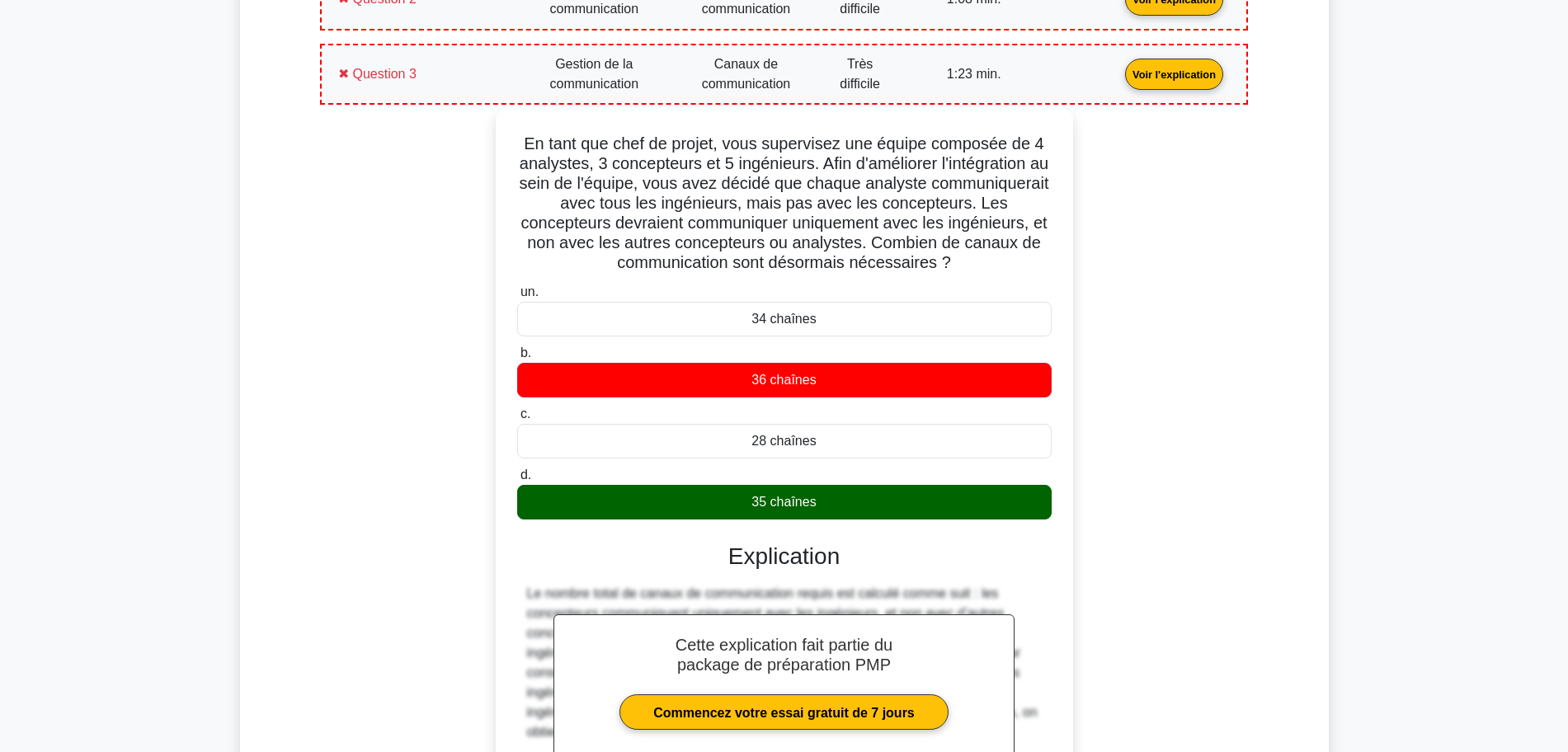
drag, startPoint x: 810, startPoint y: 514, endPoint x: 510, endPoint y: 140, distance: 479.5
click at [510, 140] on div "En tant que chef de projet, vous supervisez une équipe composée de 4 analystes,…" at bounding box center [784, 470] width 564 height 715
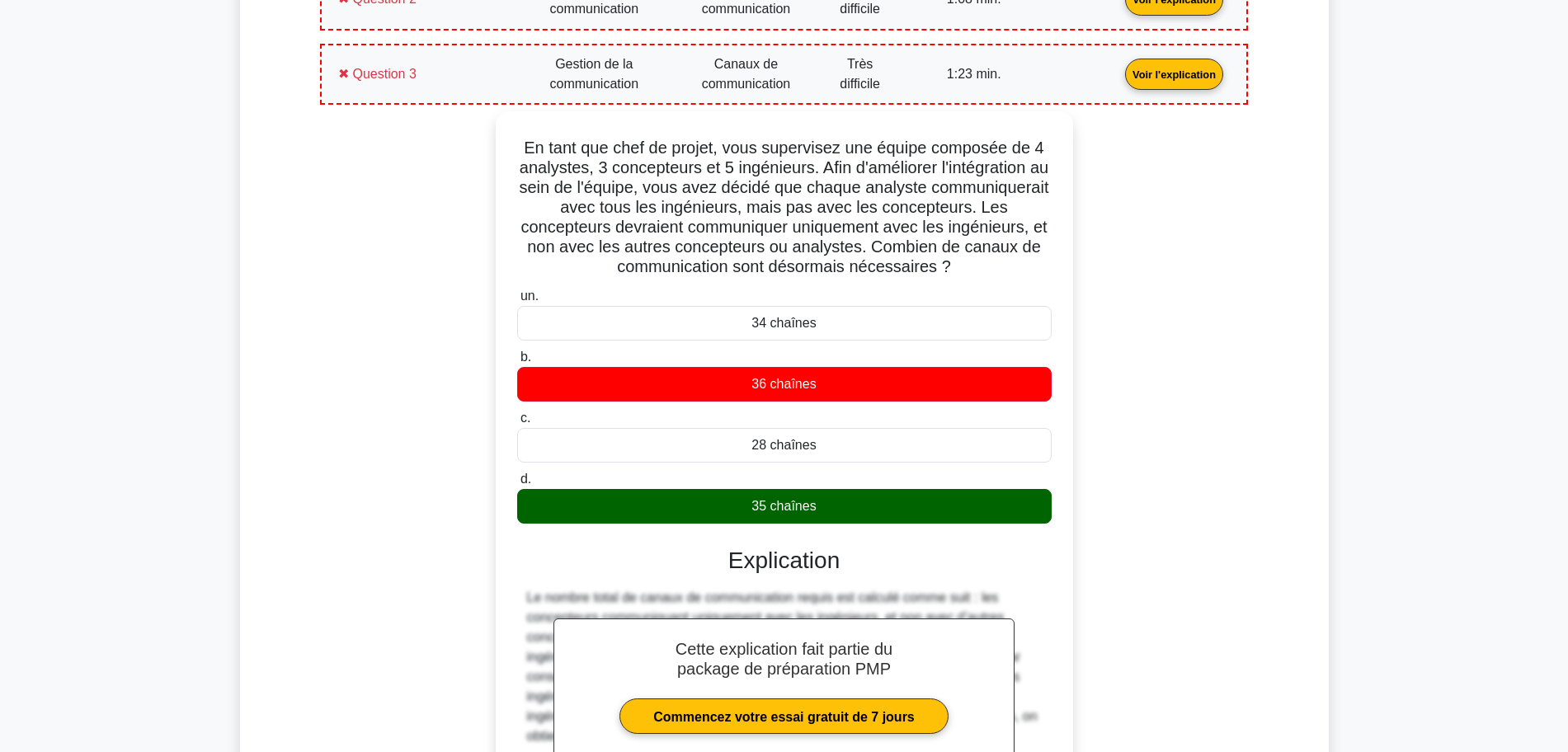
copy div "En tant que chef de projet, vous supervisez une équipe composée de 4 analystes,…"
click at [439, 224] on div "En tant que chef de projet, vous supervisez une équipe composée de 4 analystes,…" at bounding box center [784, 484] width 909 height 747
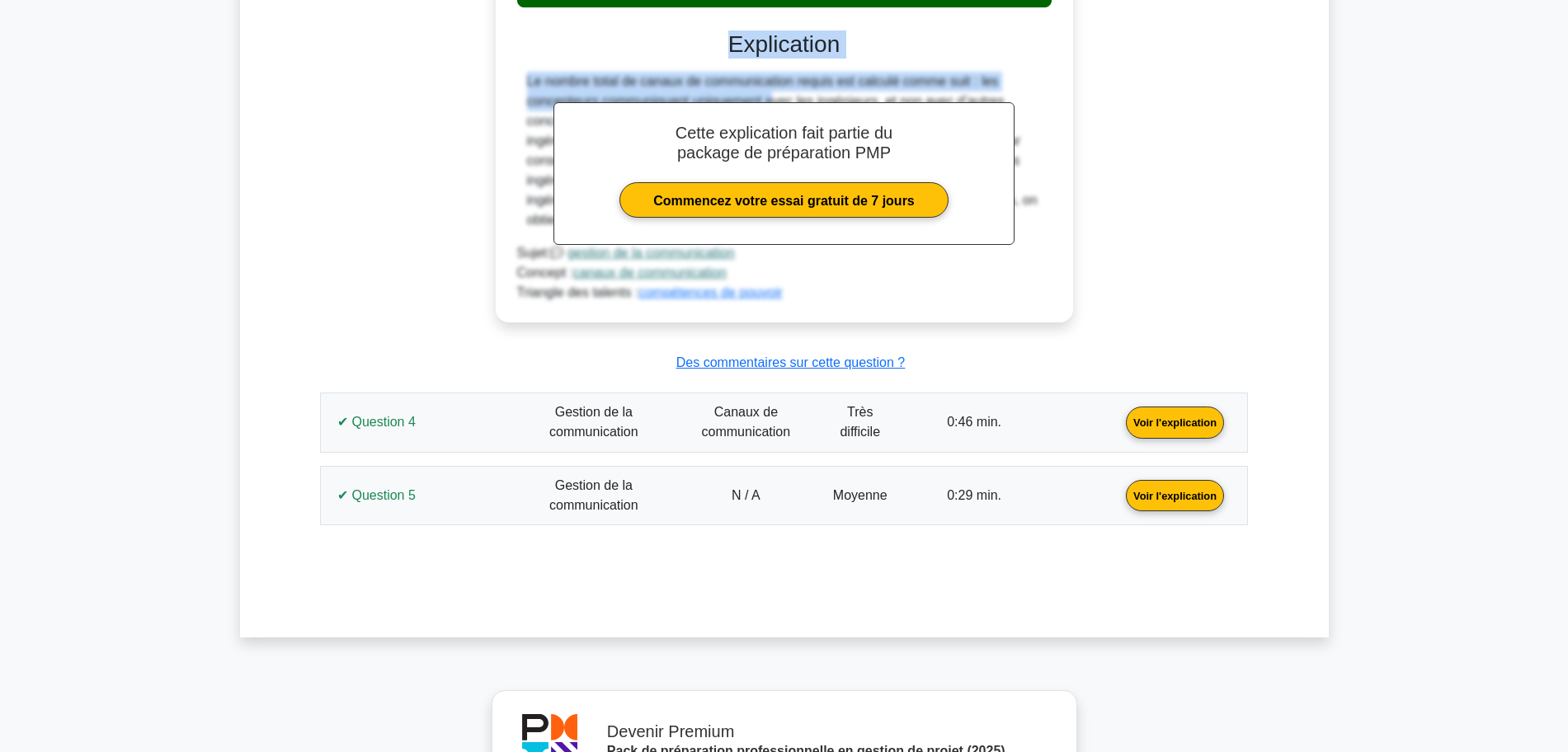
scroll to position [1364, 0]
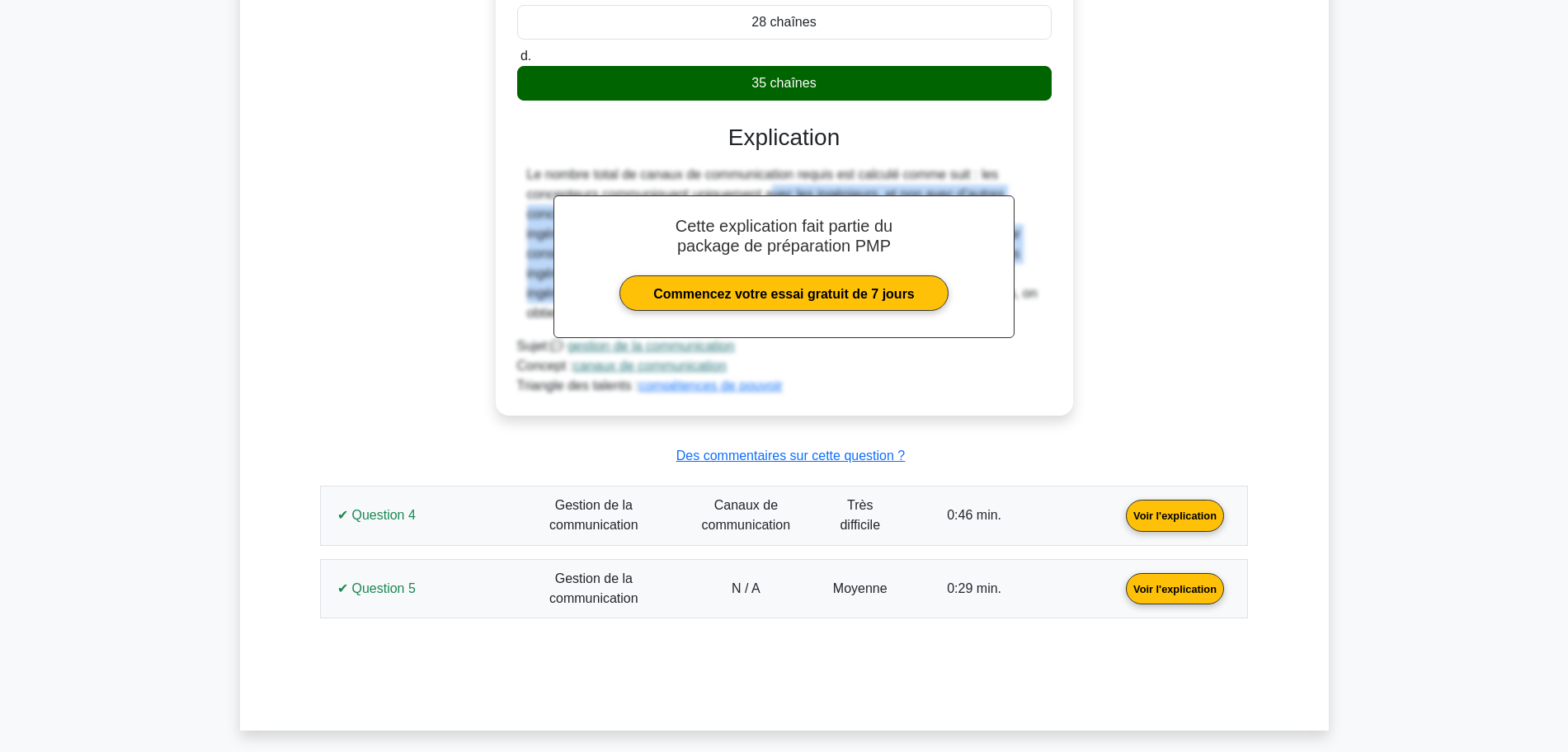
drag, startPoint x: 531, startPoint y: 553, endPoint x: 545, endPoint y: 269, distance: 284.3
click at [545, 301] on div "un. 34 chaînes b. 36 chaînes c. d." at bounding box center [784, 128] width 538 height 536
drag, startPoint x: 543, startPoint y: 130, endPoint x: 514, endPoint y: 147, distance: 33.6
click at [514, 147] on div "En tant que chef de projet, vous supervisez une équipe composée de 4 analystes,…" at bounding box center [784, 51] width 564 height 715
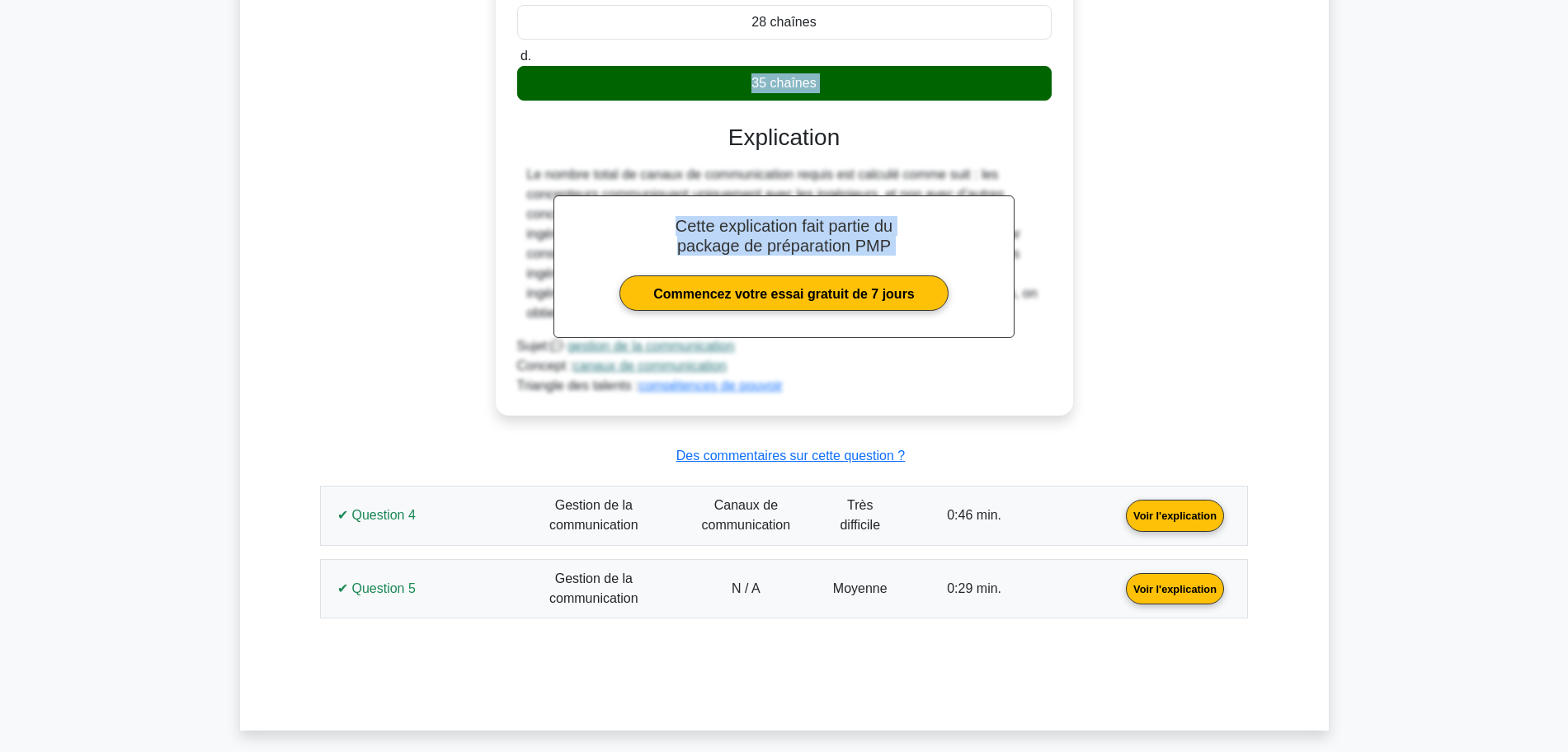
drag, startPoint x: 598, startPoint y: 59, endPoint x: 671, endPoint y: 188, distance: 148.2
click at [654, 205] on div "un. 34 chaînes b. 36 chaînes c. d." at bounding box center [784, 128] width 538 height 536
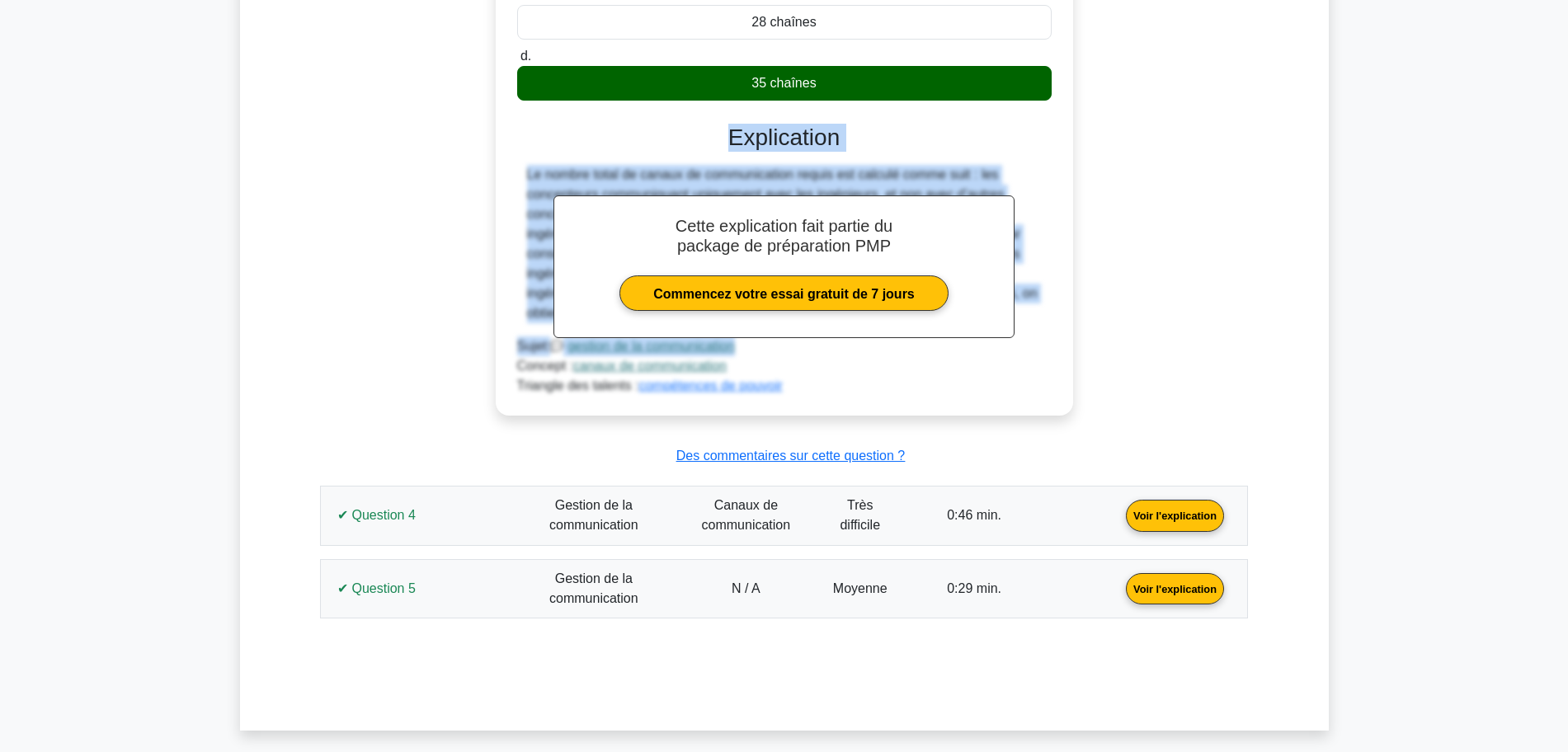
drag, startPoint x: 738, startPoint y: 161, endPoint x: 893, endPoint y: 348, distance: 242.9
click at [893, 348] on div "un. 34 chaînes b. 36 chaînes c. d." at bounding box center [784, 128] width 538 height 536
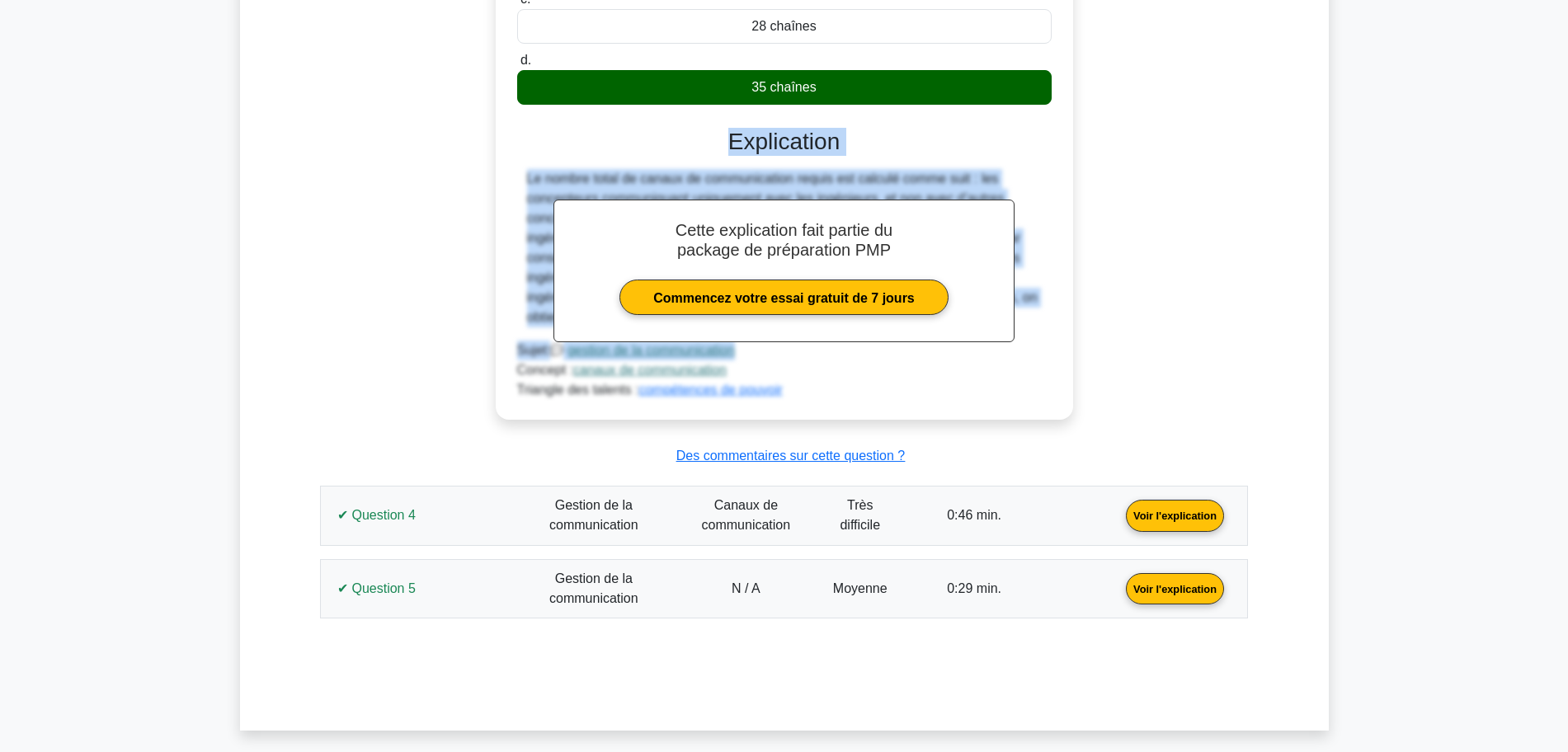
copy div "Explication Le nombre total de canaux de communication requis est calculé comme…"
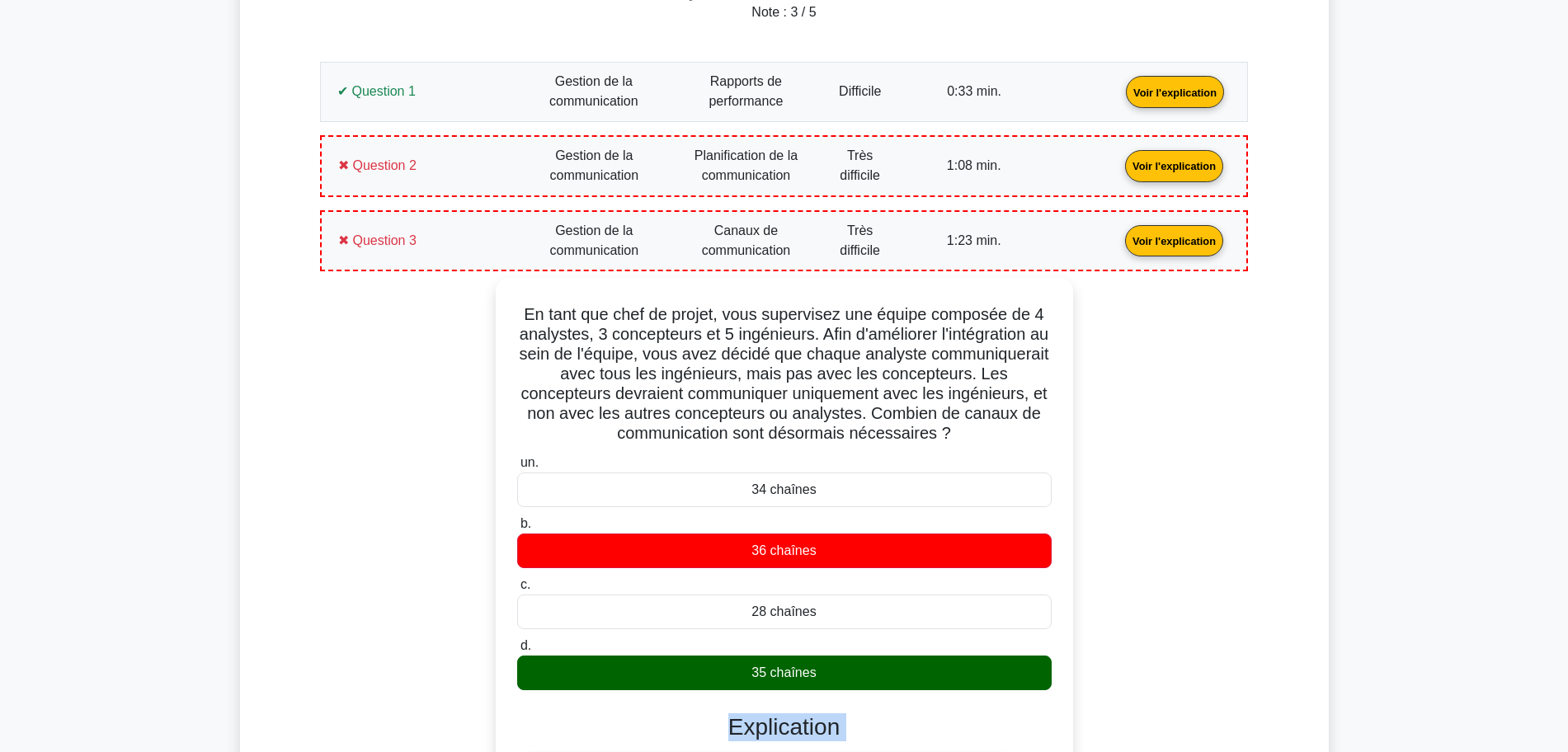
scroll to position [745, 0]
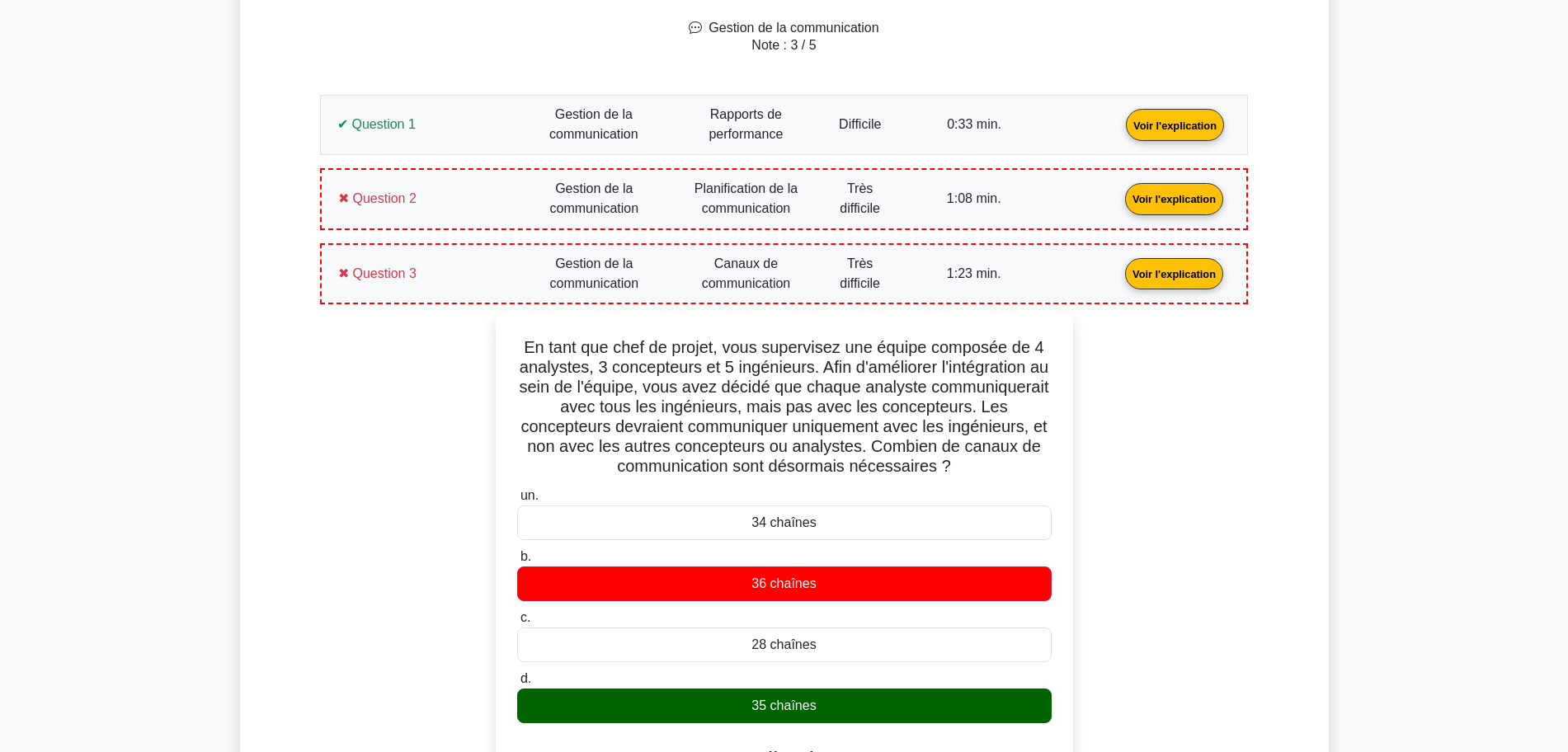
click at [1119, 272] on link "Voir l'explication" at bounding box center [1175, 272] width 111 height 14
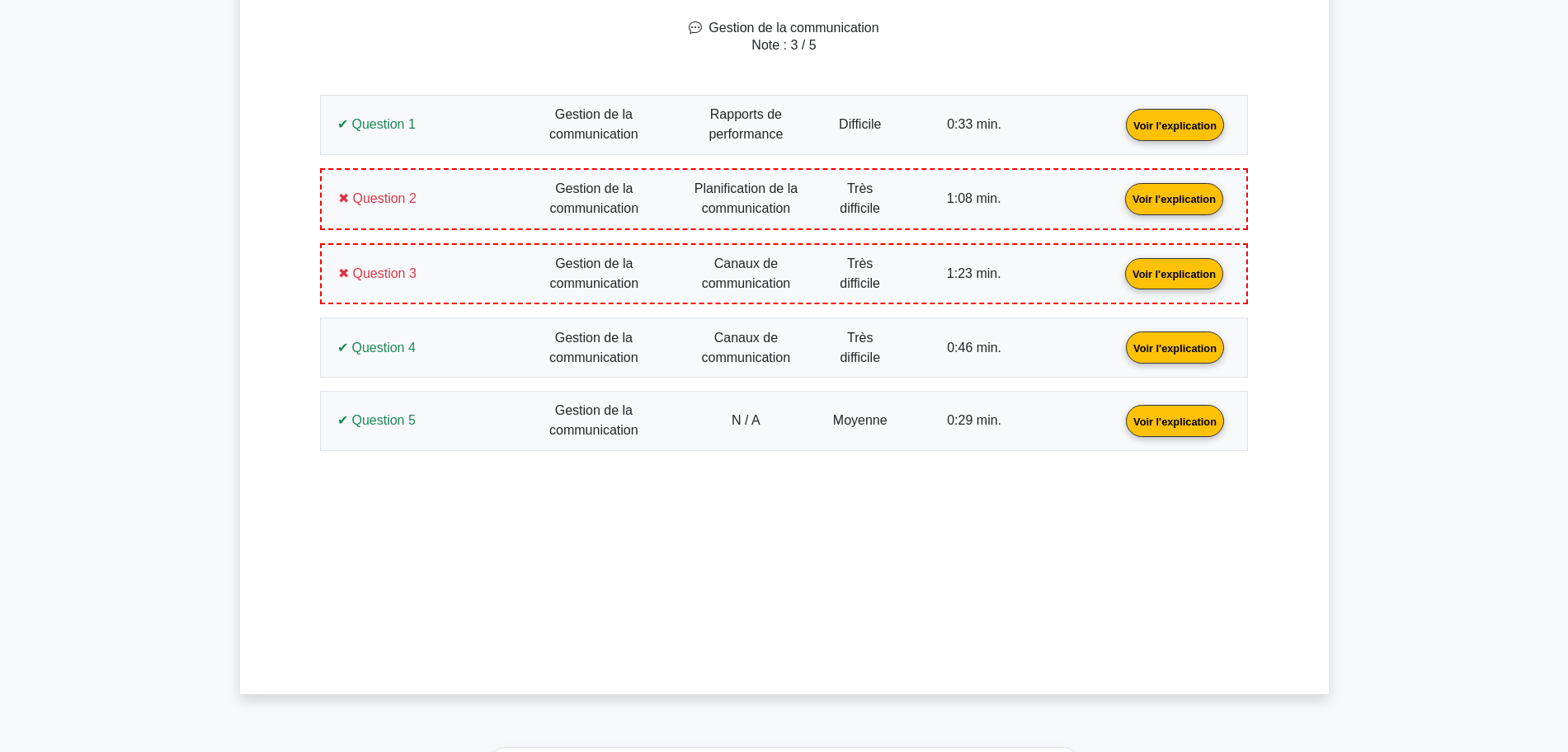
click at [1120, 354] on link "Voir l'explication" at bounding box center [1175, 346] width 111 height 14
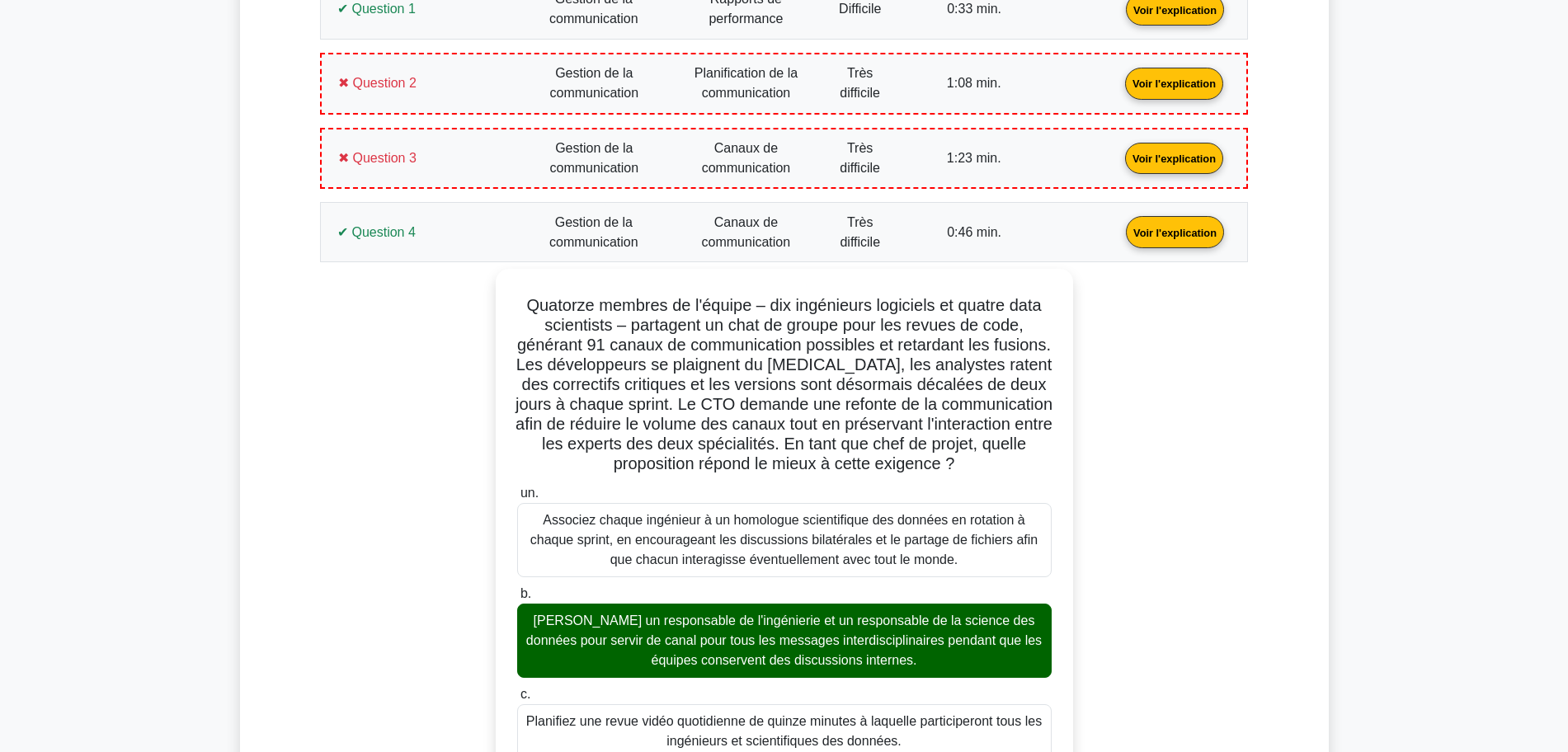
scroll to position [1055, 0]
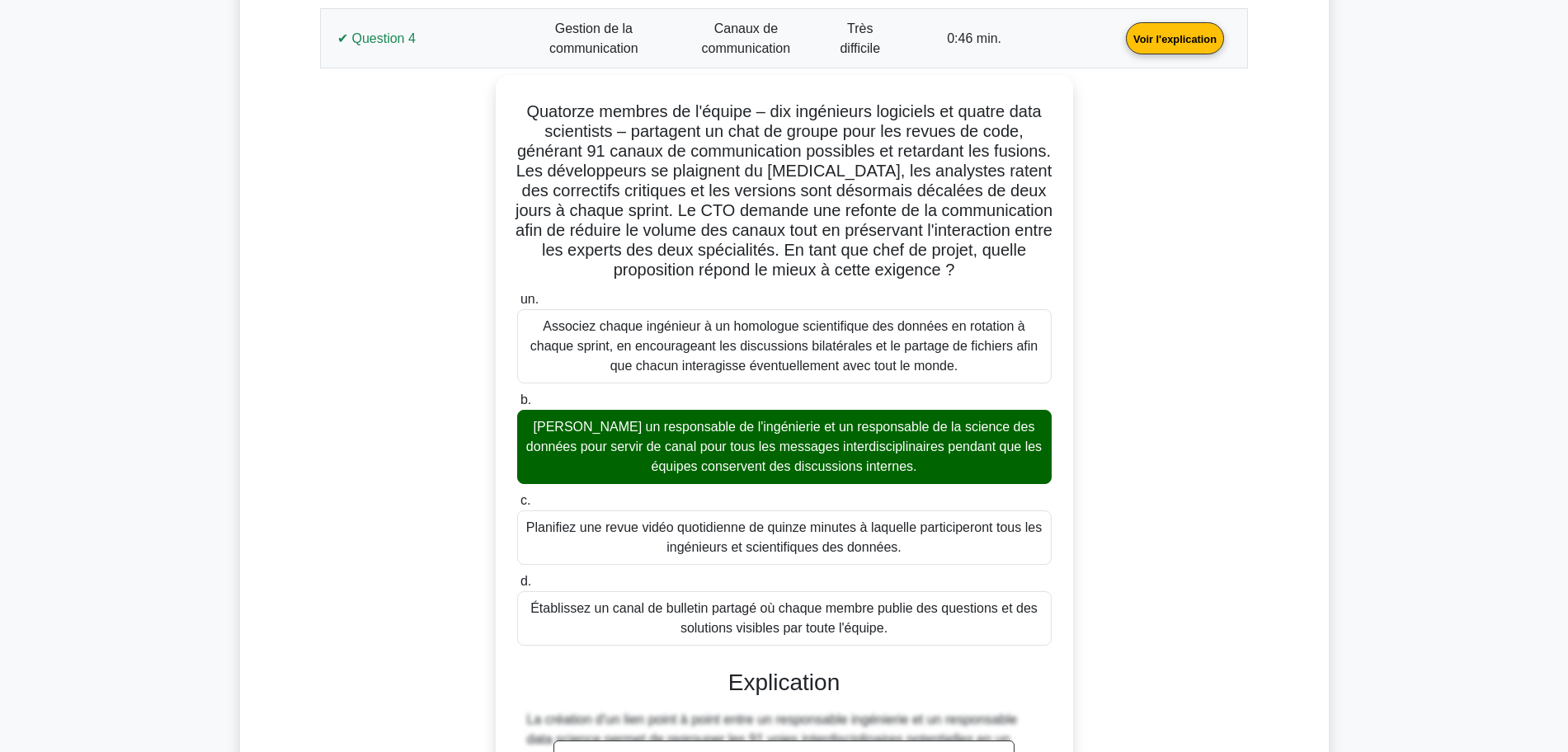
click at [1120, 45] on link "Voir l'explication" at bounding box center [1175, 37] width 111 height 14
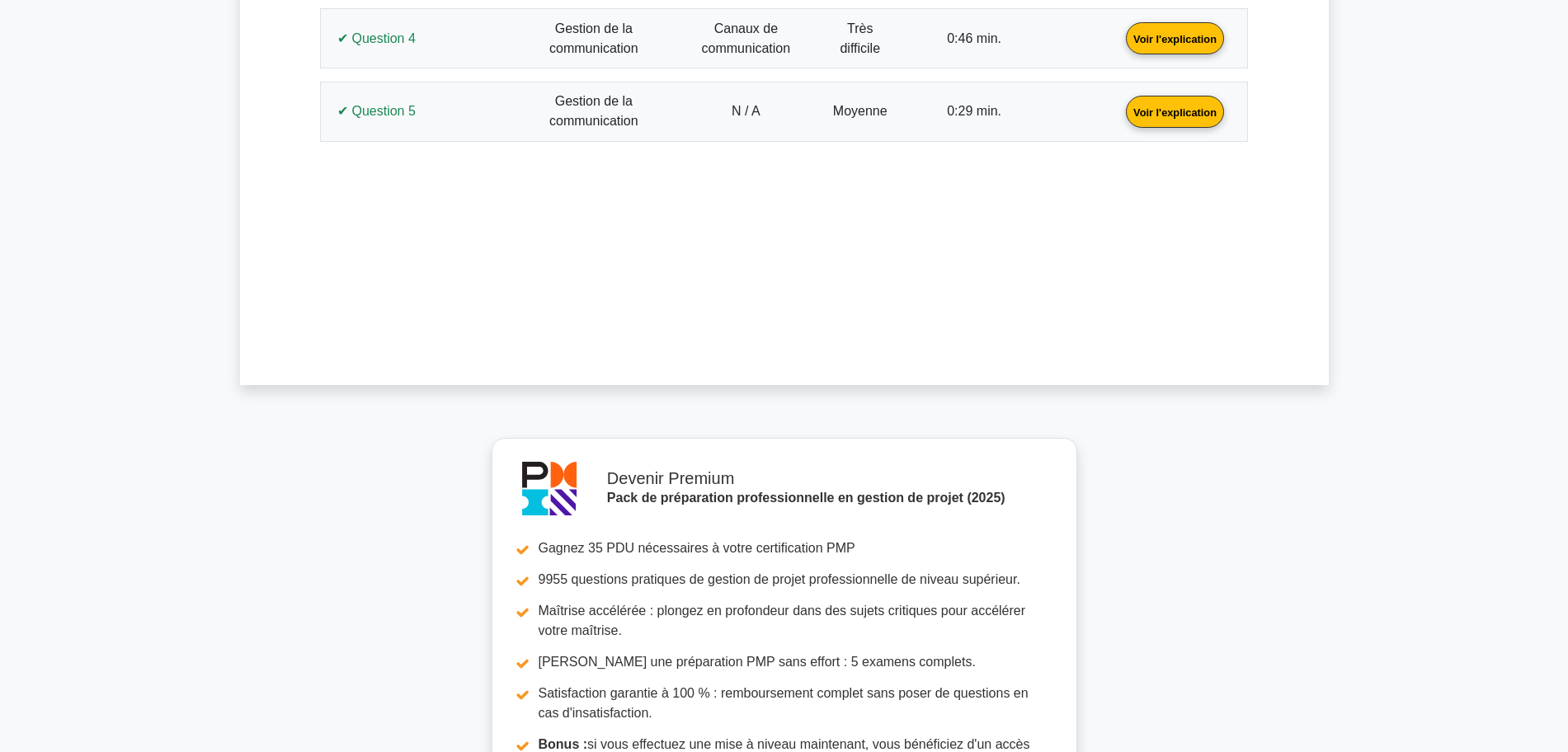
click at [1120, 108] on link "Voir l'explication" at bounding box center [1175, 110] width 111 height 14
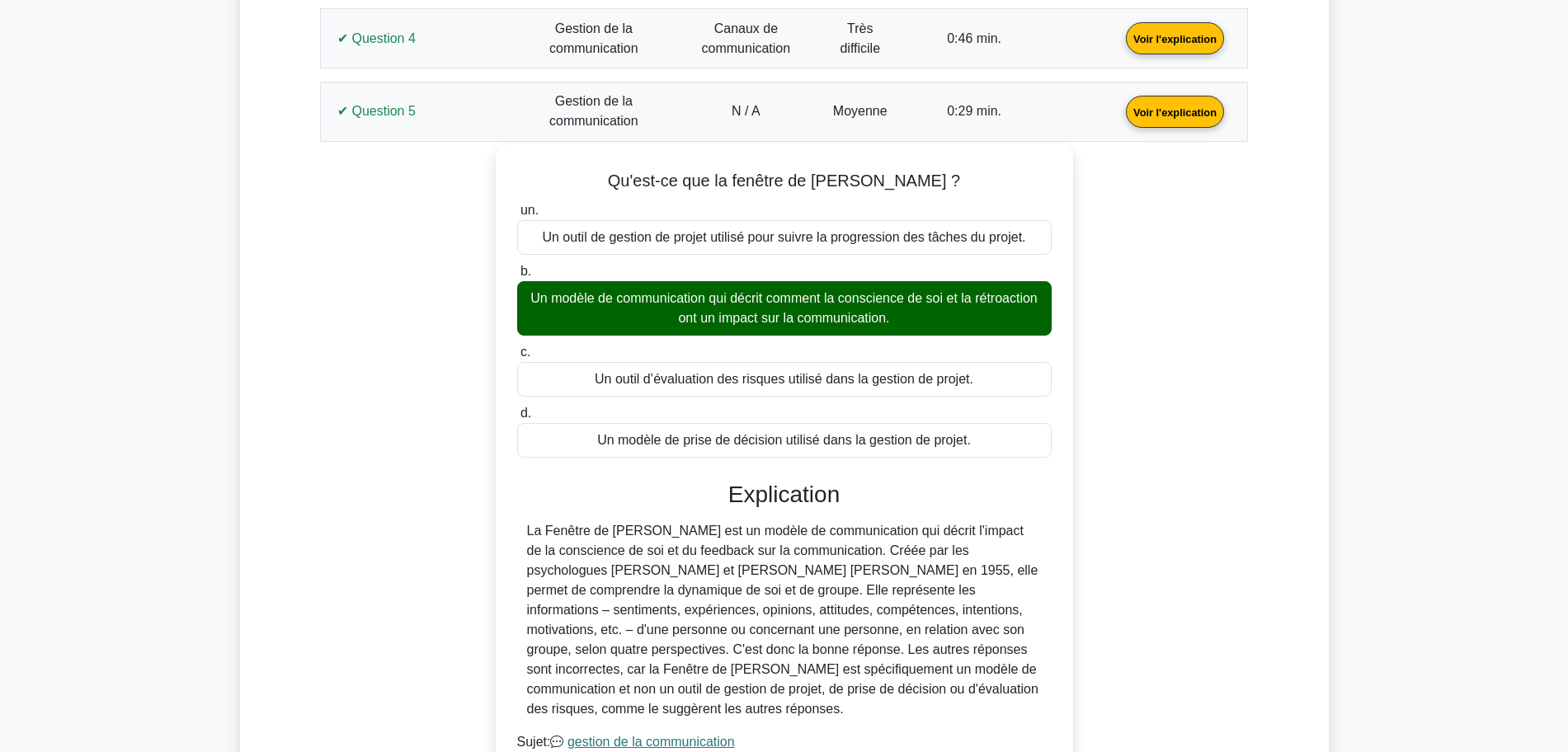
drag, startPoint x: 985, startPoint y: 441, endPoint x: 658, endPoint y: 166, distance: 427.3
click at [658, 166] on div "Qu'est-ce que la fenêtre de Johari ? un. Un outil de gestion de projet utilisé …" at bounding box center [784, 468] width 564 height 635
copy div "Qu'est-ce que la fenêtre de Johari ? un. Un outil de gestion de projet utilisé …"
